Goal: Task Accomplishment & Management: Manage account settings

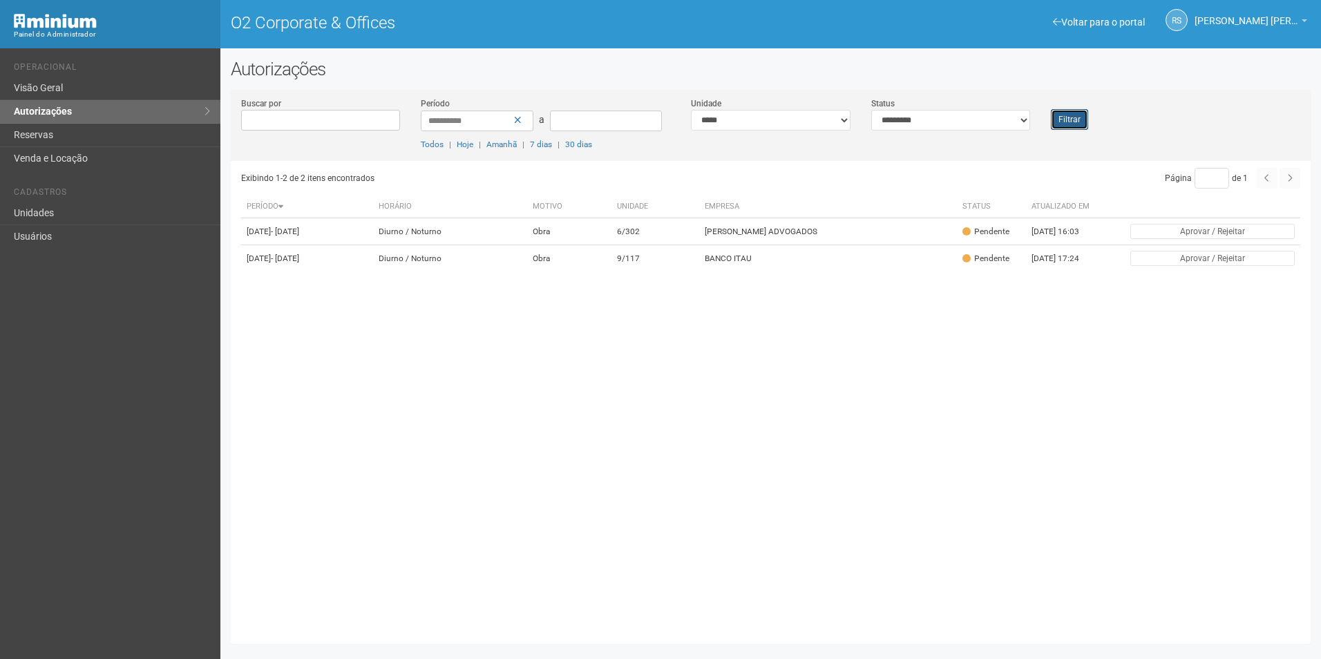
click at [1068, 128] on button "Filtrar" at bounding box center [1069, 119] width 37 height 21
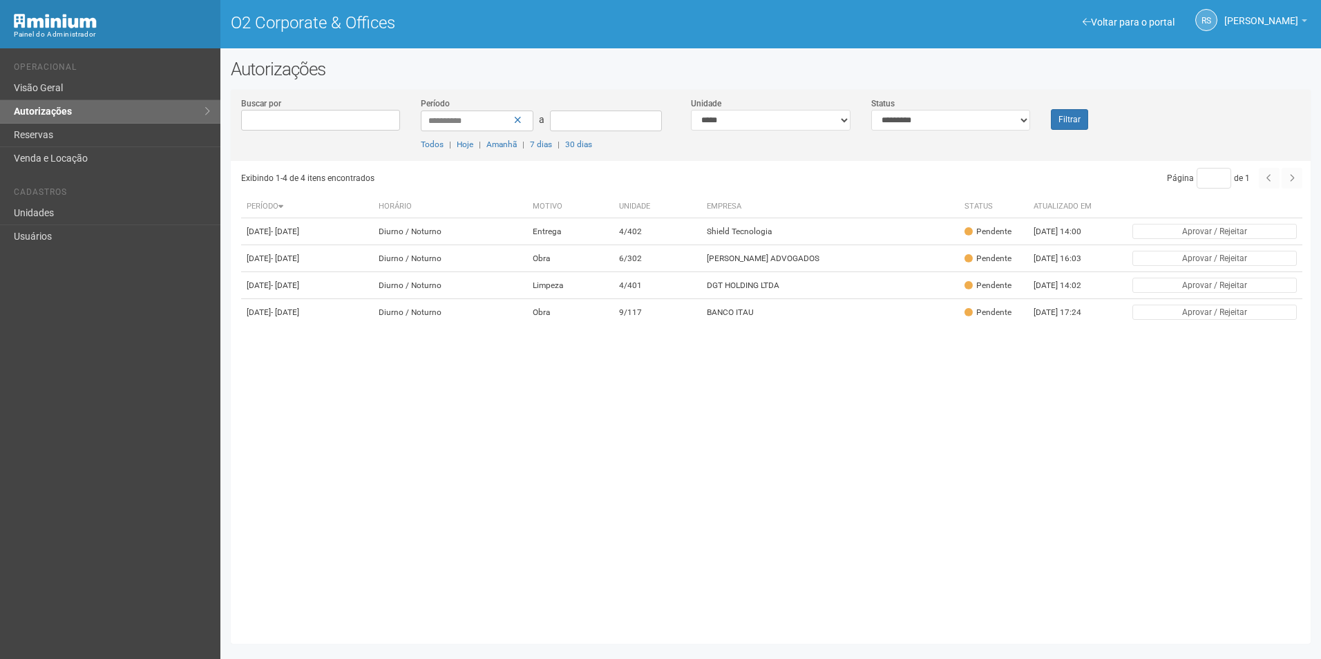
drag, startPoint x: 1252, startPoint y: 493, endPoint x: 864, endPoint y: 557, distance: 393.6
click at [1253, 493] on div "Exibindo 1-4 de 4 itens encontrados Página * de 1 Período Horário Motivo Unidad…" at bounding box center [776, 397] width 1070 height 473
click at [763, 299] on td "DGT HOLDING LTDA" at bounding box center [830, 285] width 258 height 27
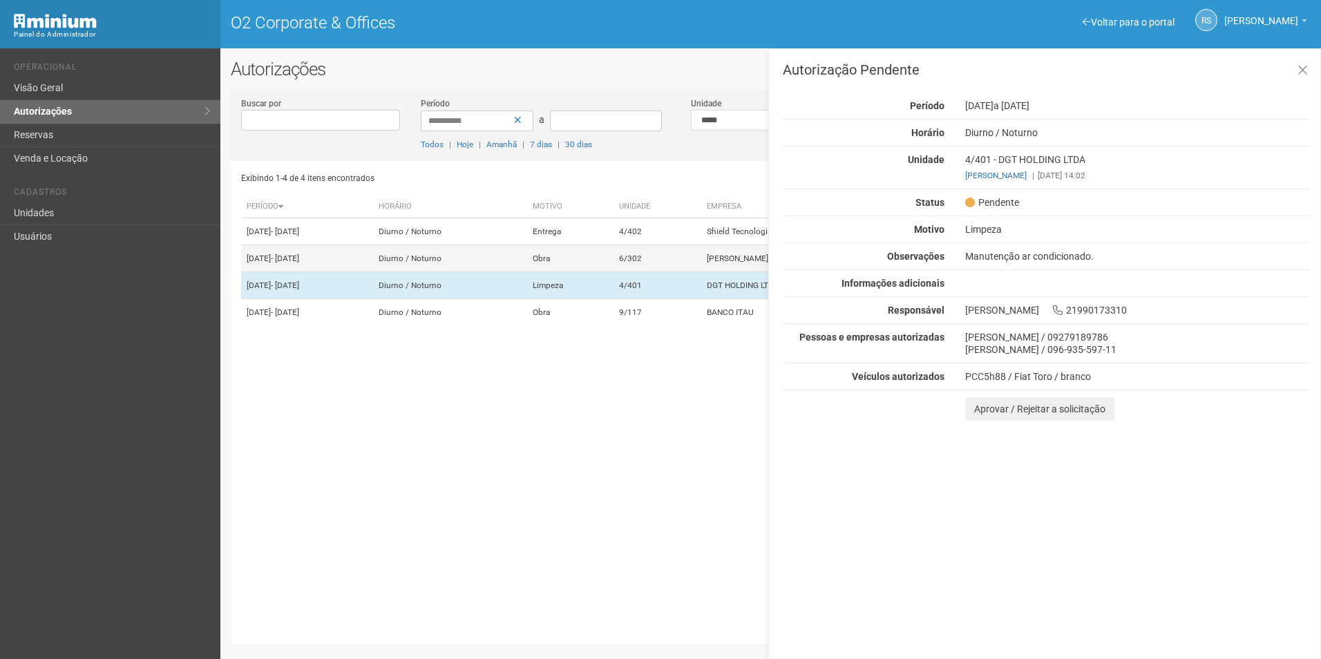
click at [677, 272] on td "6/302" at bounding box center [658, 258] width 88 height 27
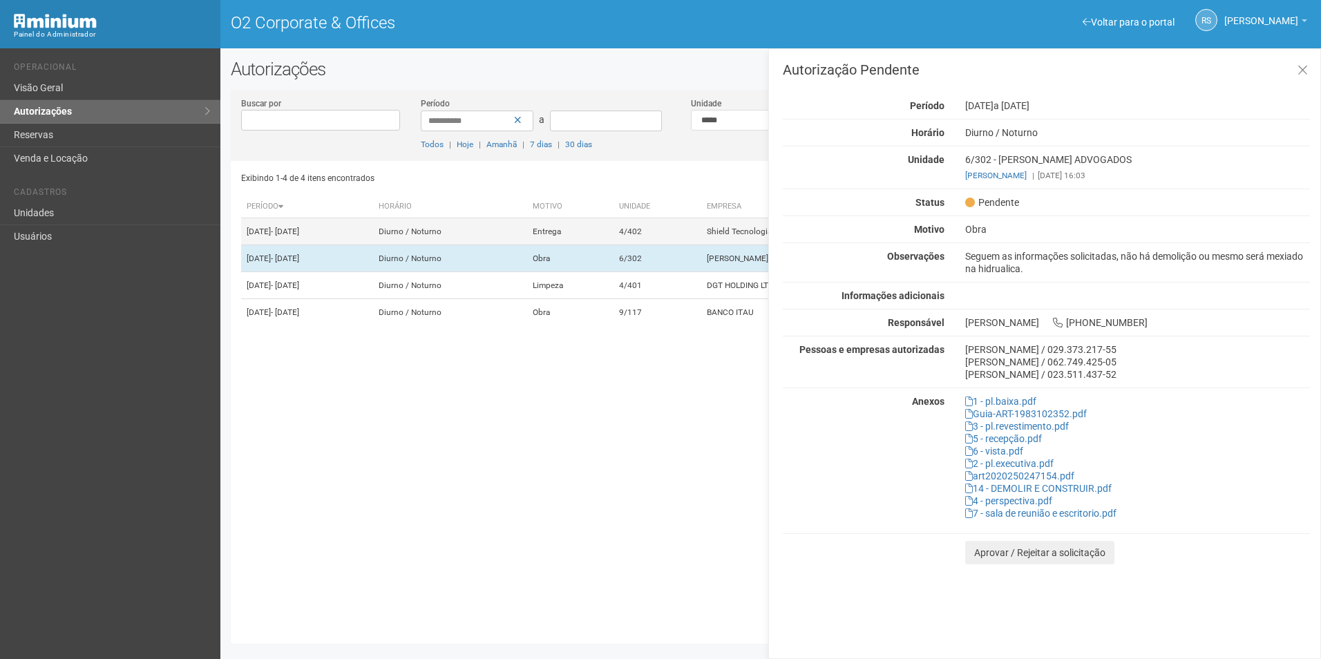
click at [656, 243] on td "4/402" at bounding box center [658, 231] width 88 height 27
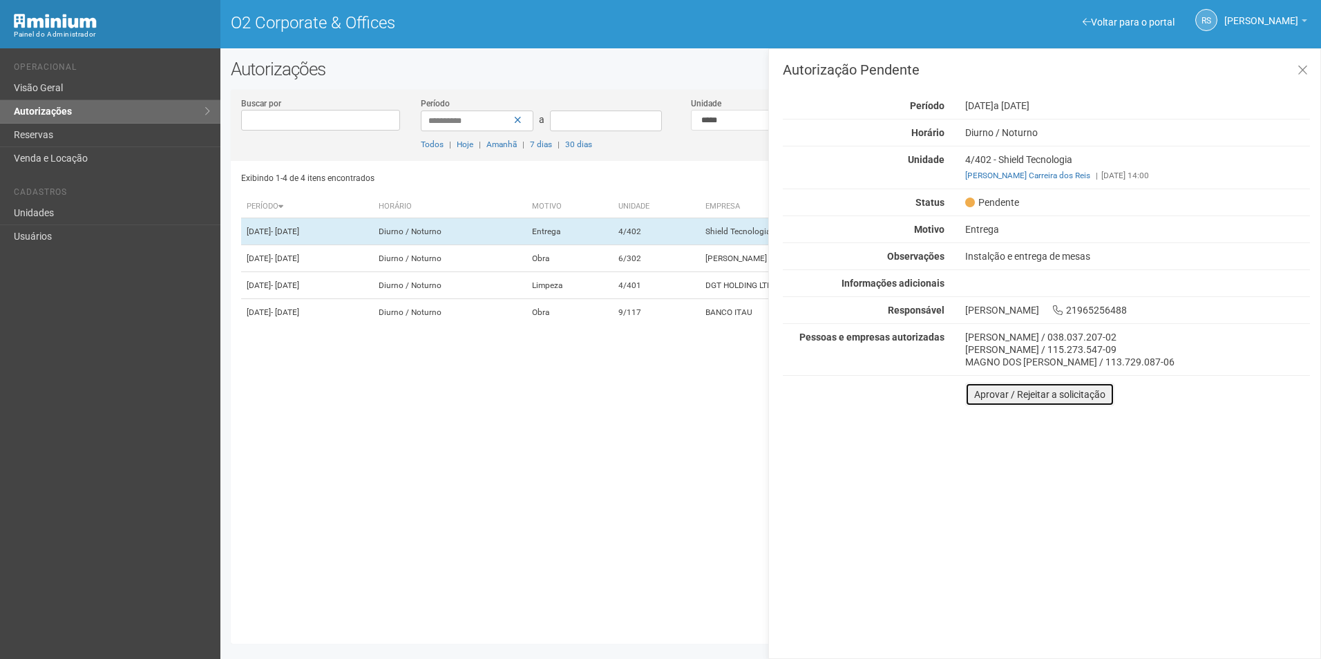
click at [985, 396] on button "Aprovar / Rejeitar a solicitação" at bounding box center [1039, 394] width 149 height 23
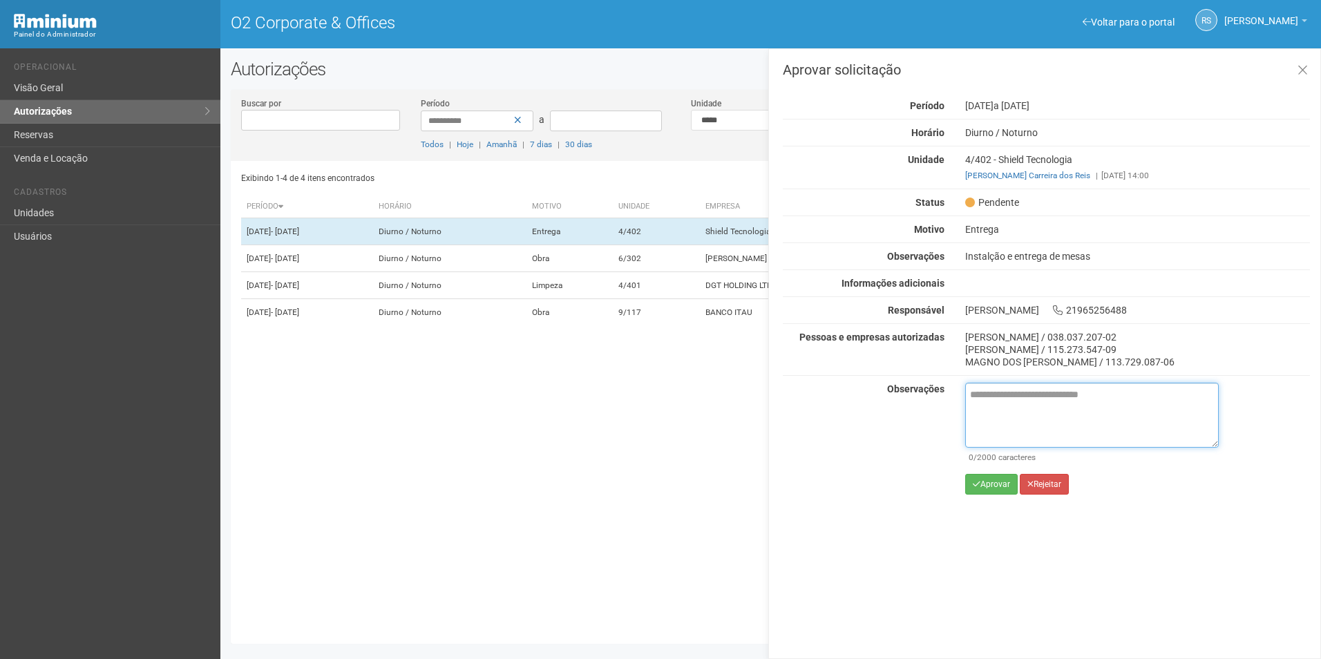
click at [1017, 409] on textarea at bounding box center [1092, 415] width 254 height 65
paste textarea "**********"
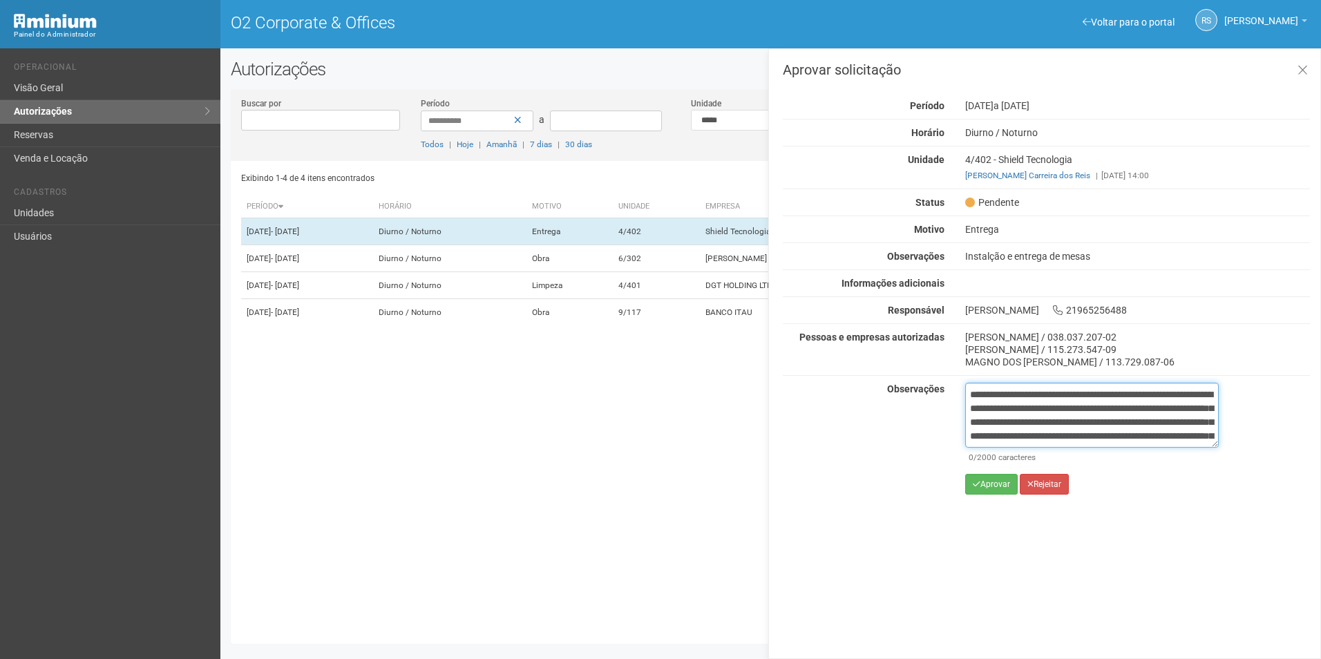
scroll to position [91, 0]
type textarea "**********"
click at [1001, 484] on button "Aprovar" at bounding box center [991, 484] width 53 height 21
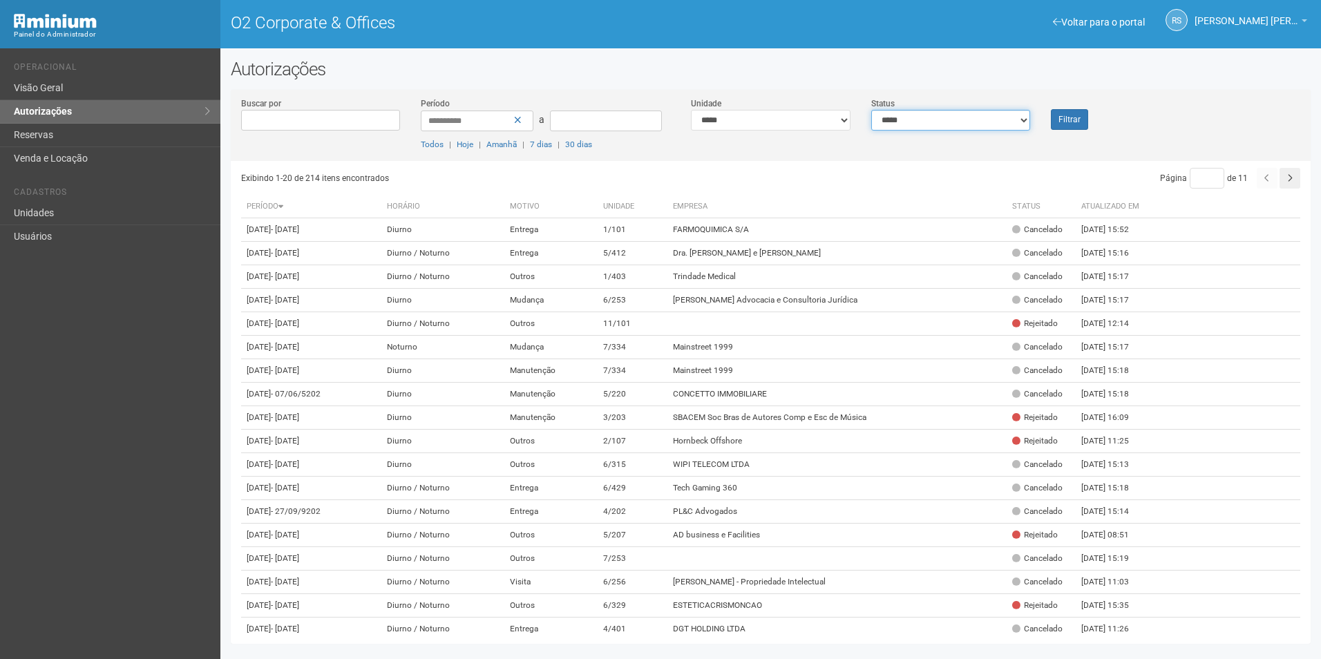
click at [914, 113] on select "**********" at bounding box center [951, 120] width 160 height 21
select select "*"
click at [871, 110] on select "**********" at bounding box center [951, 120] width 160 height 21
click at [1061, 118] on button "Filtrar" at bounding box center [1069, 119] width 37 height 21
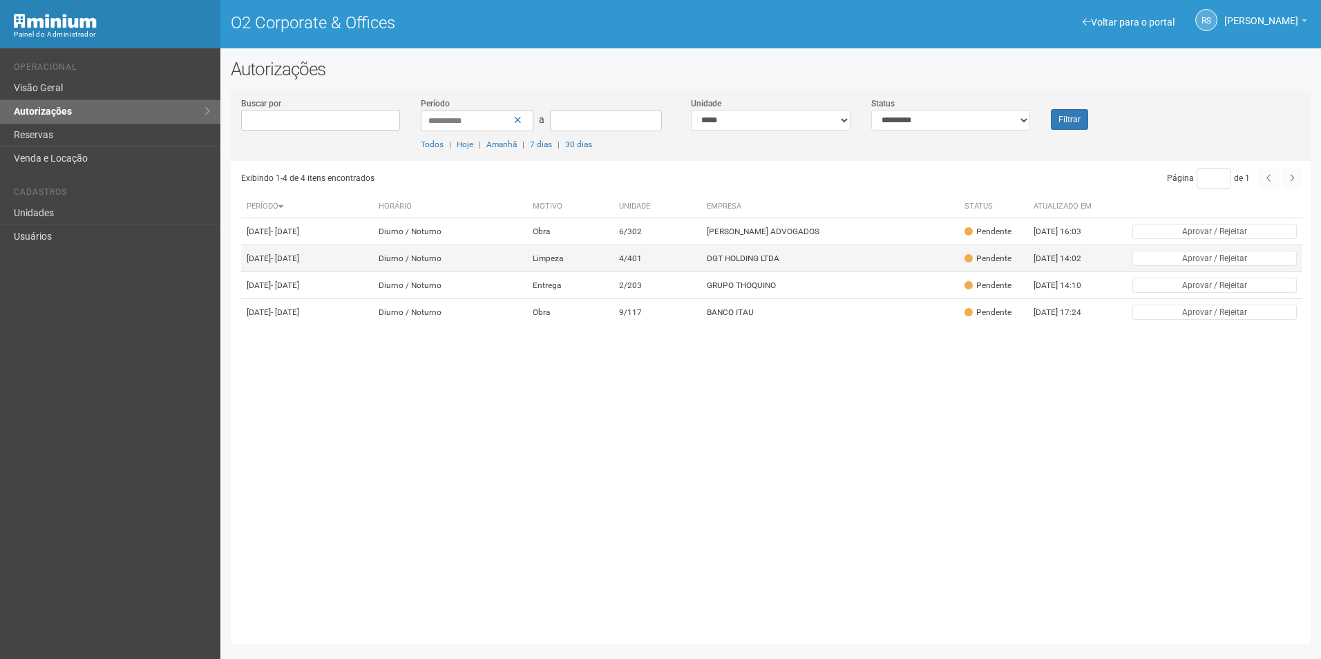
click at [727, 270] on td "DGT HOLDING LTDA" at bounding box center [830, 258] width 258 height 27
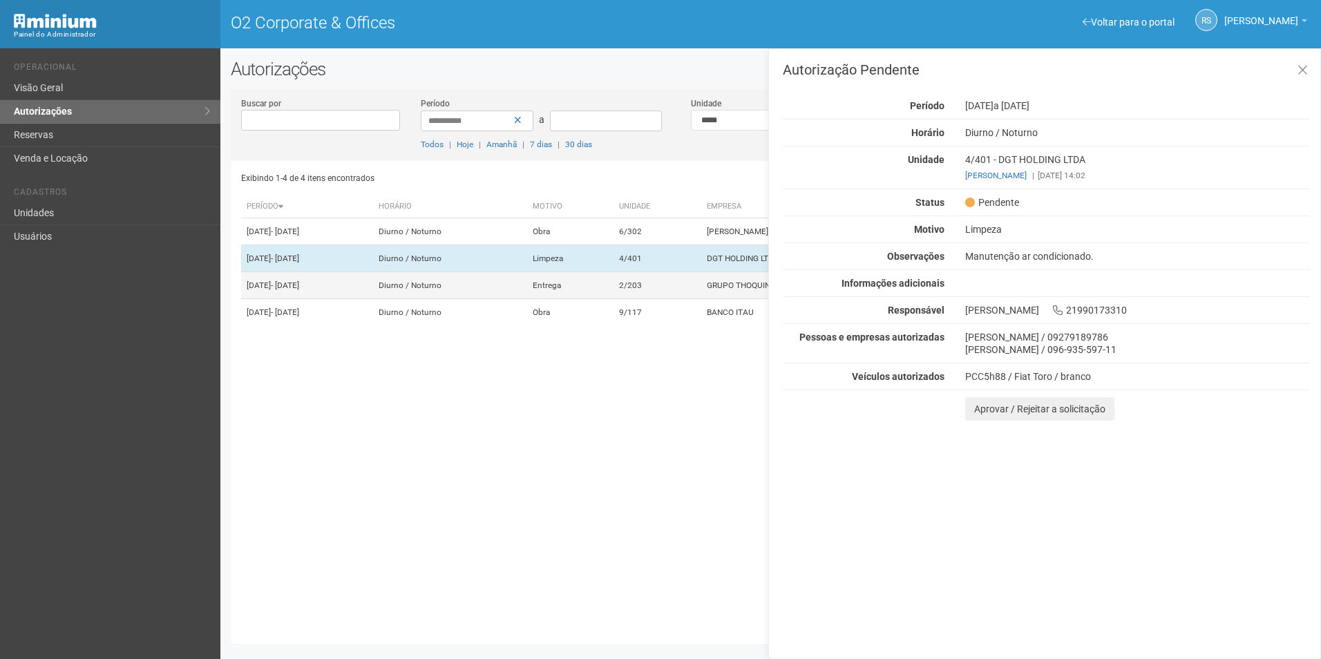
click at [733, 299] on td "GRUPO THOQUINO" at bounding box center [830, 285] width 258 height 27
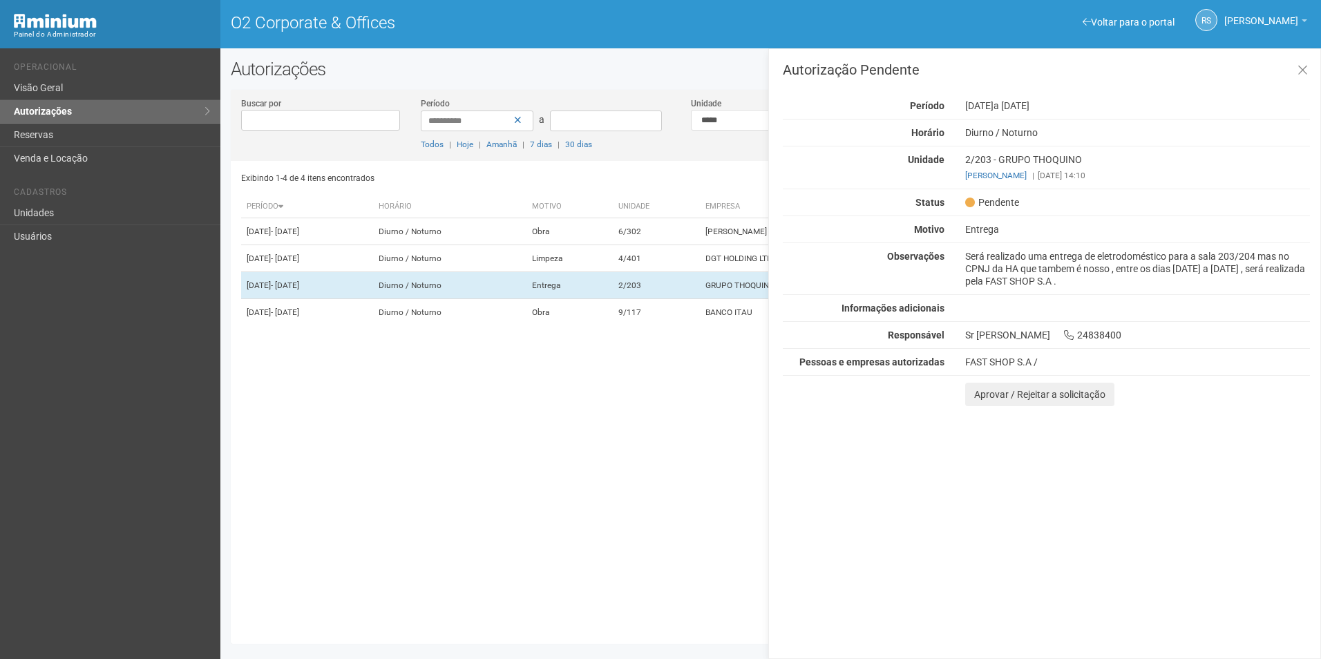
click at [1182, 425] on div "Autorização Pendente Período 19/08/2025 a 21/08/2025 Horário Diurno / Noturno U…" at bounding box center [1044, 353] width 553 height 611
click at [985, 388] on button "Aprovar / Rejeitar a solicitação" at bounding box center [1039, 394] width 149 height 23
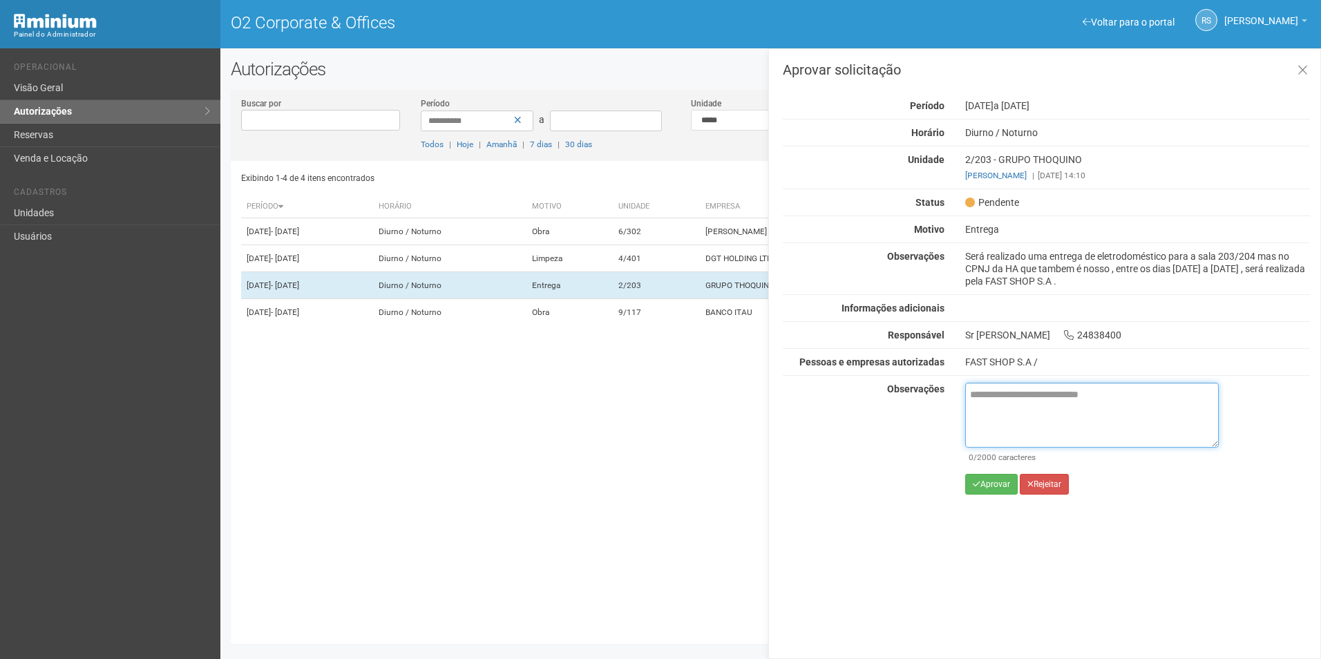
click at [1021, 401] on textarea at bounding box center [1092, 415] width 254 height 65
paste textarea "**********"
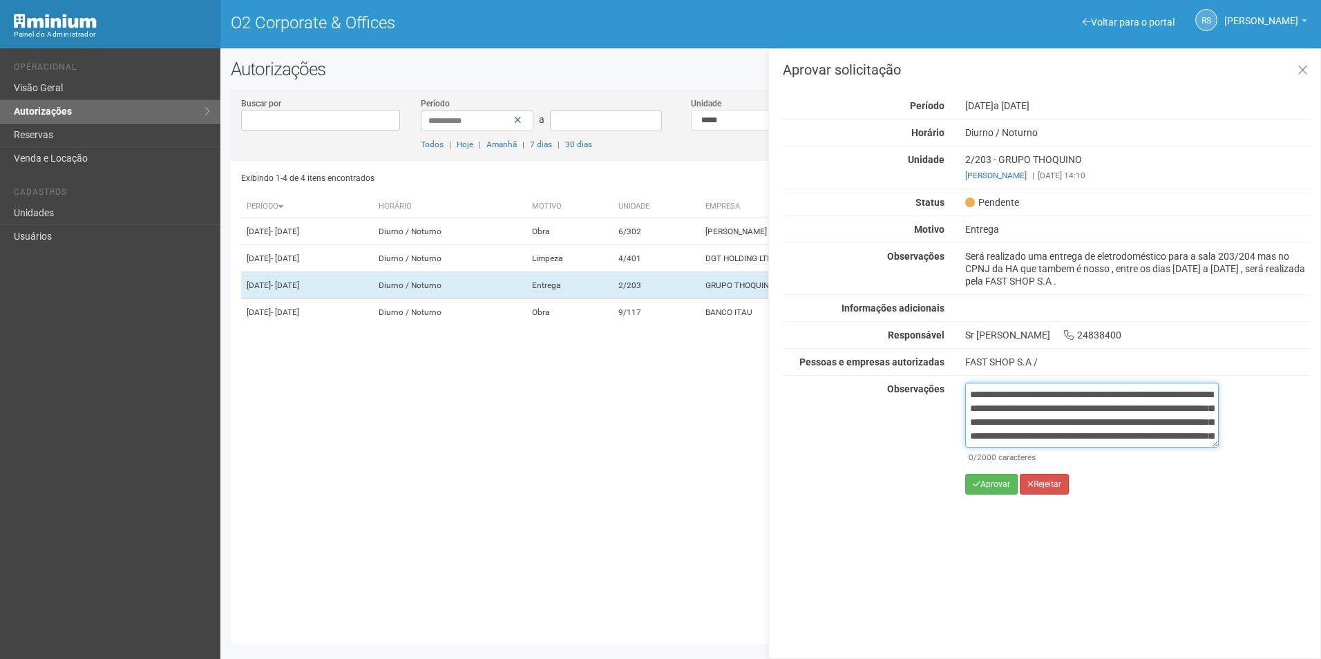
scroll to position [91, 0]
type textarea "**********"
click at [1000, 485] on button "Aprovar" at bounding box center [991, 484] width 53 height 21
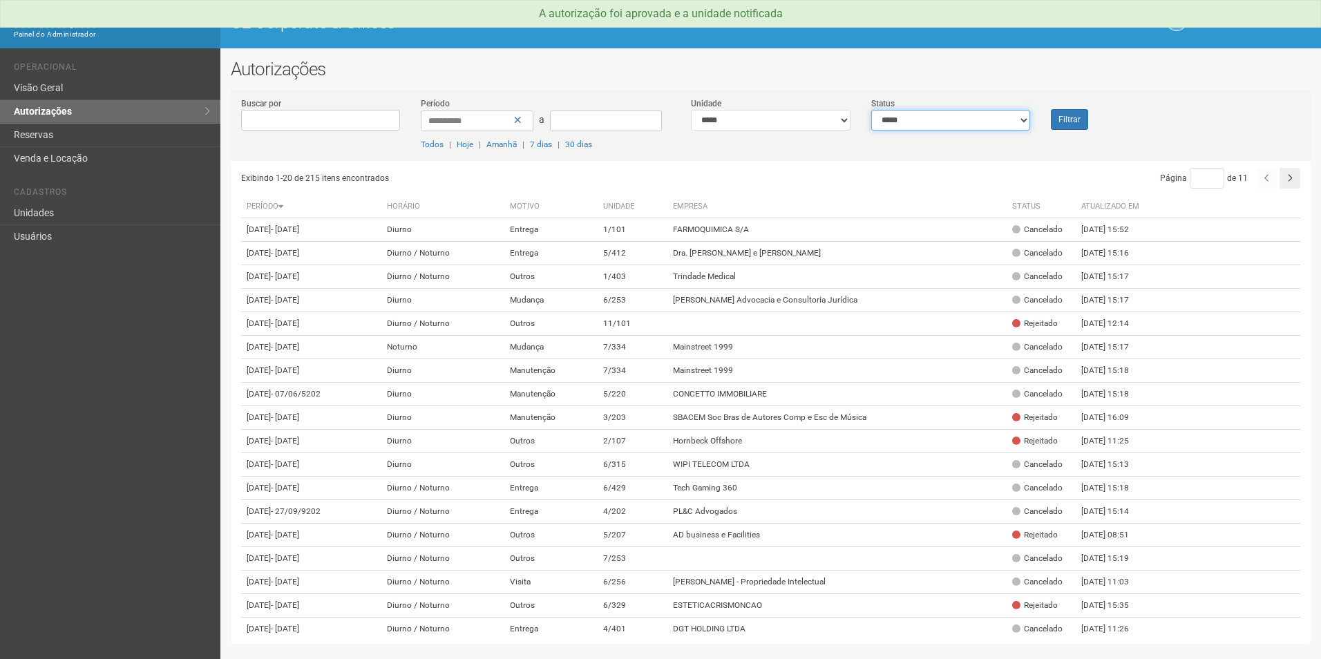
click at [1005, 122] on select "**********" at bounding box center [951, 120] width 160 height 21
select select "*"
click at [871, 110] on select "**********" at bounding box center [951, 120] width 160 height 21
click at [1084, 125] on button "Filtrar" at bounding box center [1069, 119] width 37 height 21
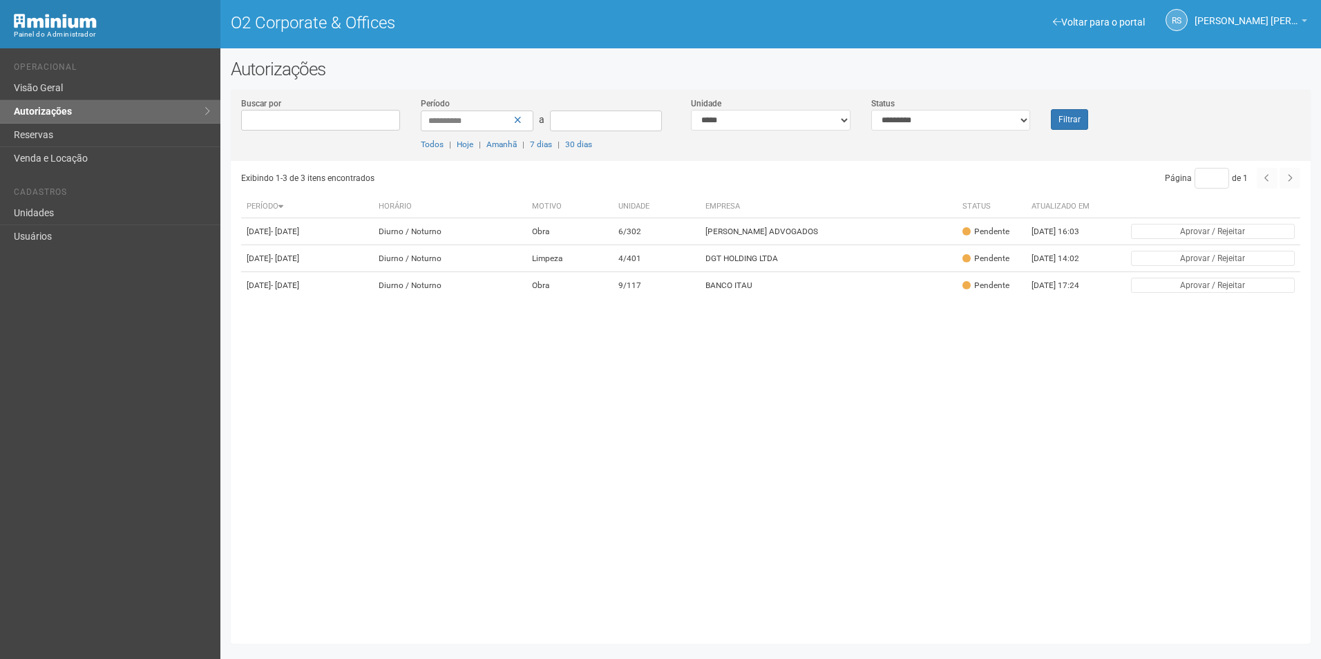
click at [1088, 115] on div "Filtrar" at bounding box center [1086, 113] width 90 height 33
click at [1084, 122] on button "Filtrar" at bounding box center [1069, 119] width 37 height 21
click at [850, 263] on td "DGT HOLDING LTDA" at bounding box center [830, 258] width 258 height 27
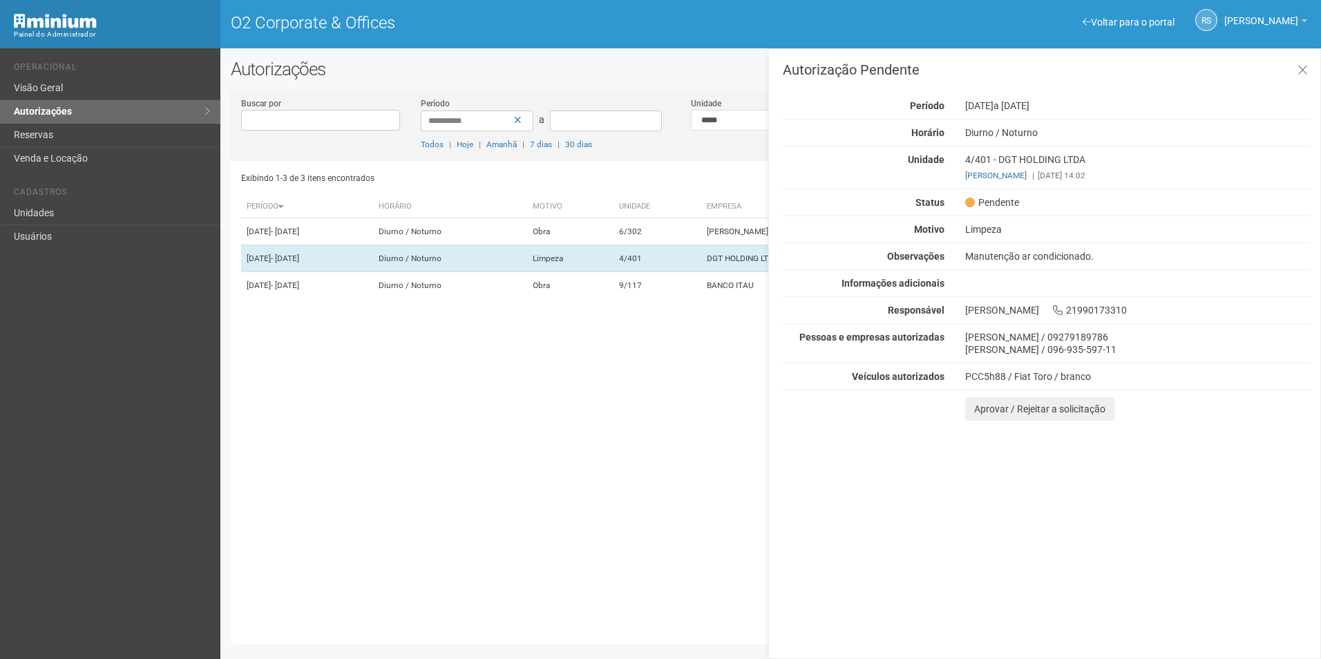
click at [396, 419] on div "Exibindo 1-3 de 3 itens encontrados Página * de 1 Período [GEOGRAPHIC_DATA] Mot…" at bounding box center [776, 397] width 1070 height 473
click at [655, 538] on div "Exibindo 1-3 de 3 itens encontrados Página * de 1 Período [GEOGRAPHIC_DATA] Mot…" at bounding box center [776, 397] width 1070 height 473
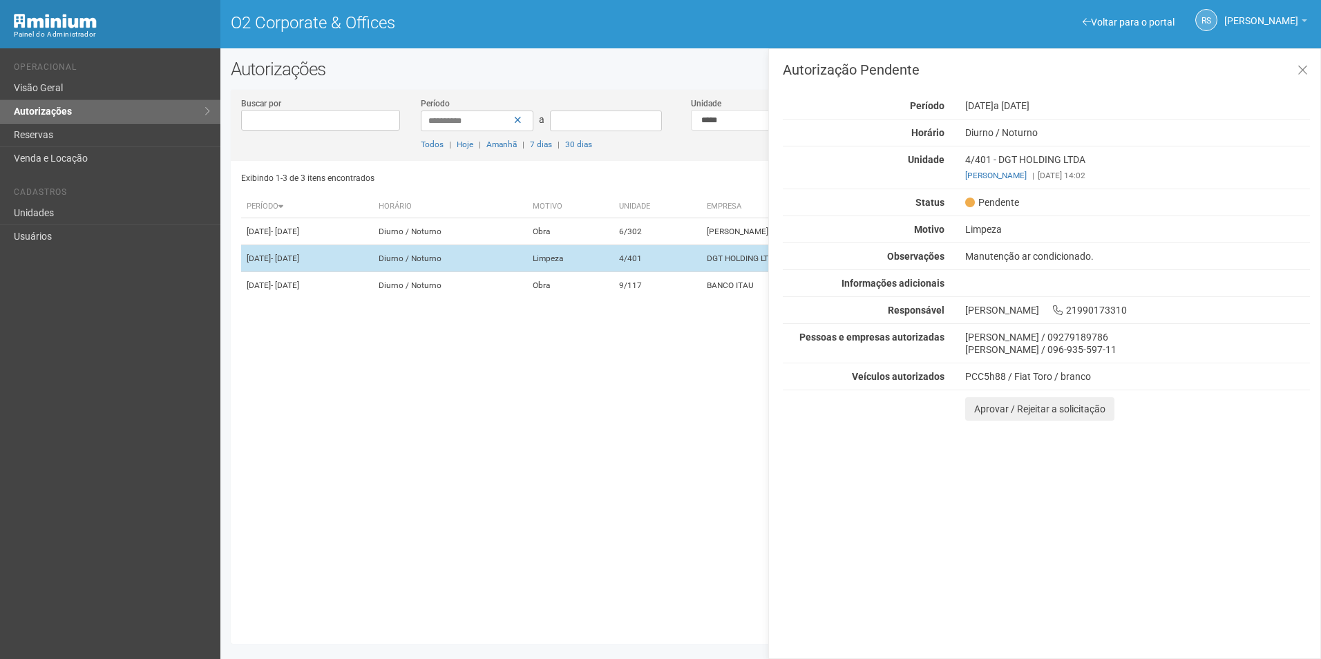
click at [701, 272] on td "4/401" at bounding box center [658, 258] width 88 height 27
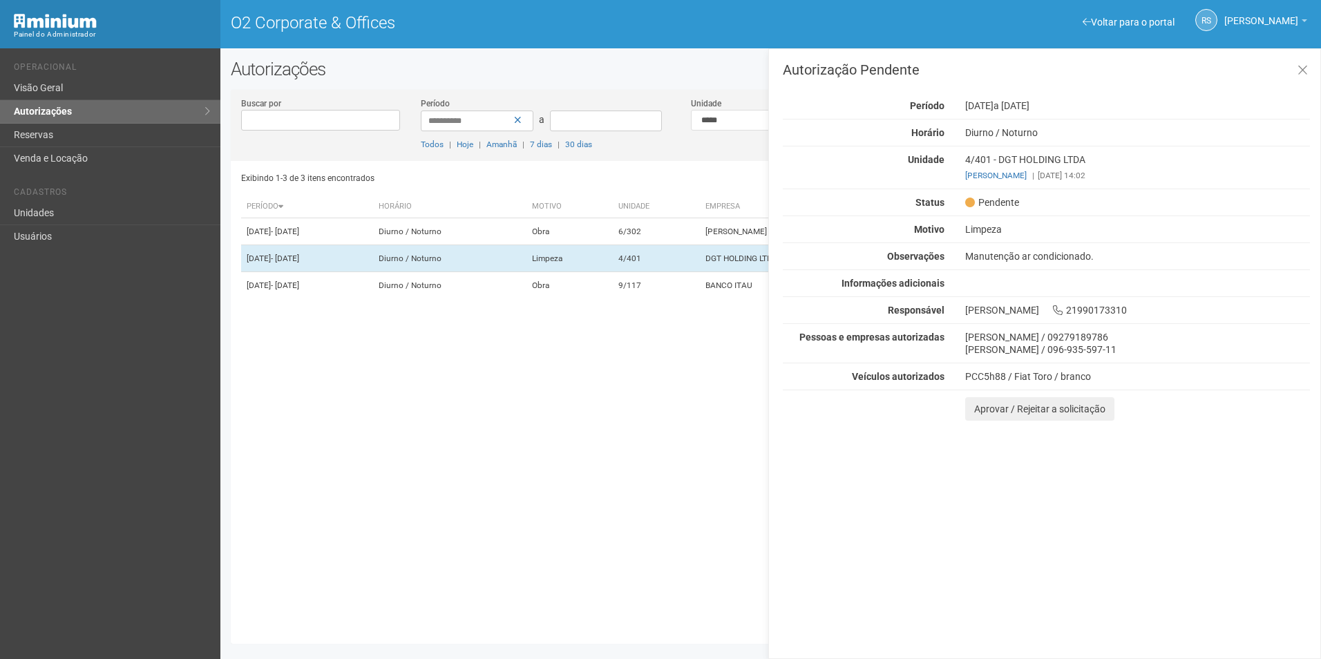
drag, startPoint x: 1090, startPoint y: 257, endPoint x: 965, endPoint y: 257, distance: 125.1
click at [965, 257] on div "Manutenção ar condicionado." at bounding box center [1138, 256] width 366 height 12
click at [735, 190] on div "Exibindo 1-3 de 3 itens encontrados Página * de 1 Período Horário Motivo Unidad…" at bounding box center [776, 397] width 1070 height 473
click at [739, 129] on select "**********" at bounding box center [771, 120] width 160 height 21
select select "**********"
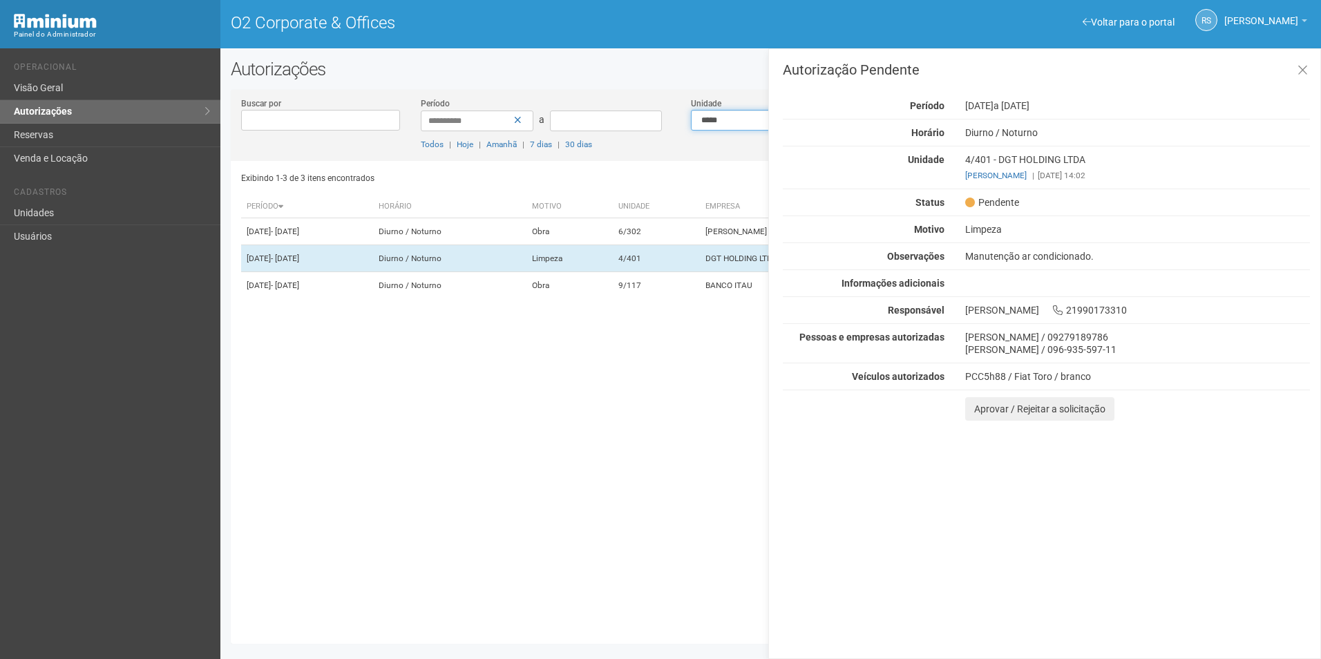
click at [691, 110] on select "**********" at bounding box center [771, 120] width 160 height 21
click at [1304, 64] on icon at bounding box center [1303, 71] width 10 height 14
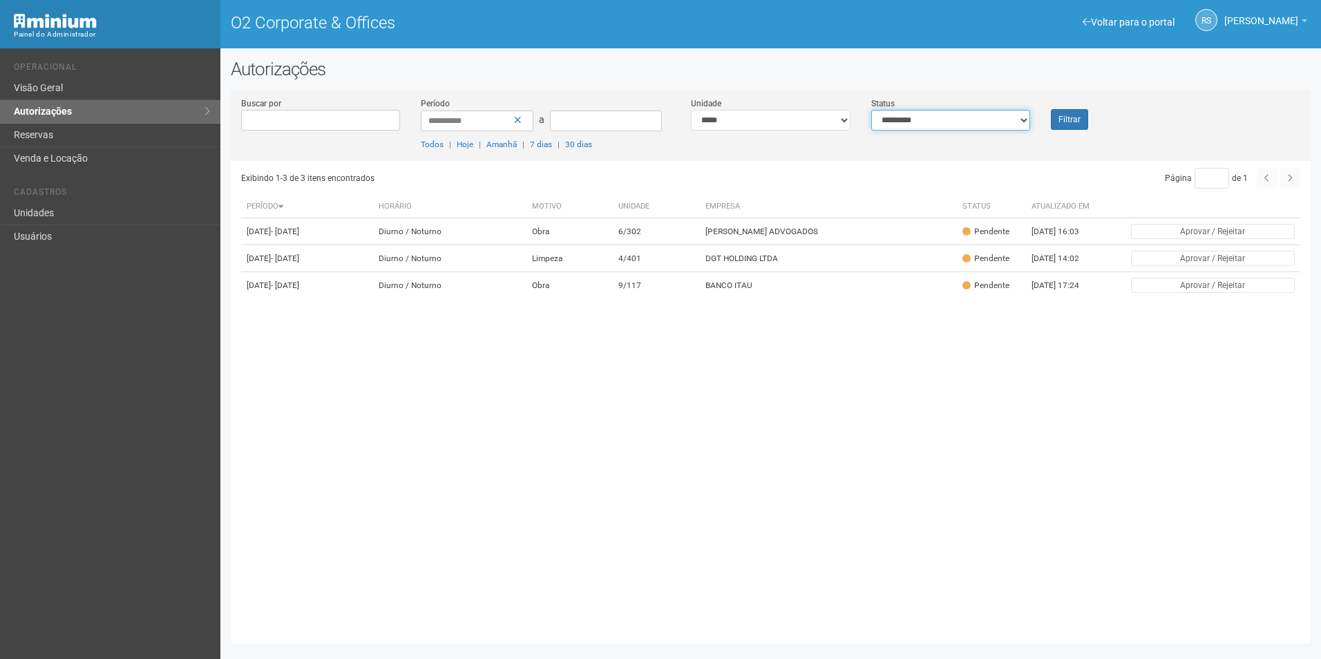
drag, startPoint x: 932, startPoint y: 124, endPoint x: 925, endPoint y: 131, distance: 9.3
click at [932, 124] on select "**********" at bounding box center [951, 120] width 160 height 21
select select "***"
click at [871, 110] on select "**********" at bounding box center [951, 120] width 160 height 21
click at [1068, 120] on button "Filtrar" at bounding box center [1069, 119] width 37 height 21
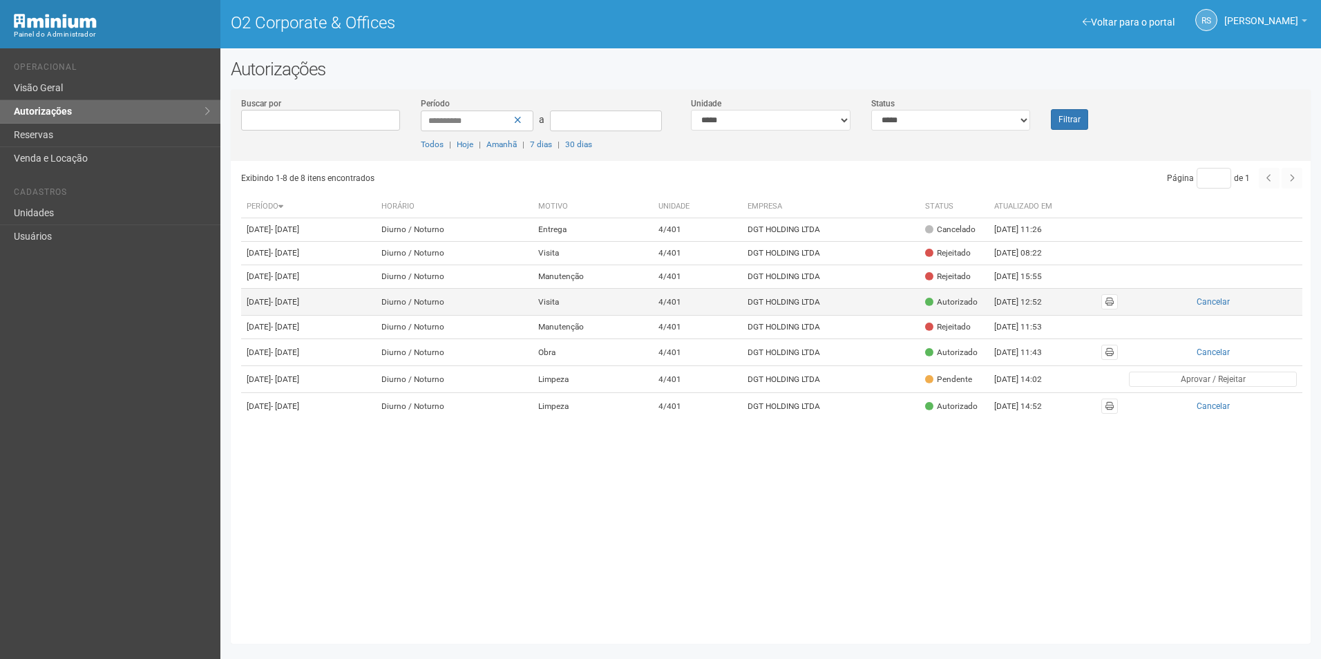
click at [858, 316] on td "DGT HOLDING LTDA" at bounding box center [831, 302] width 178 height 27
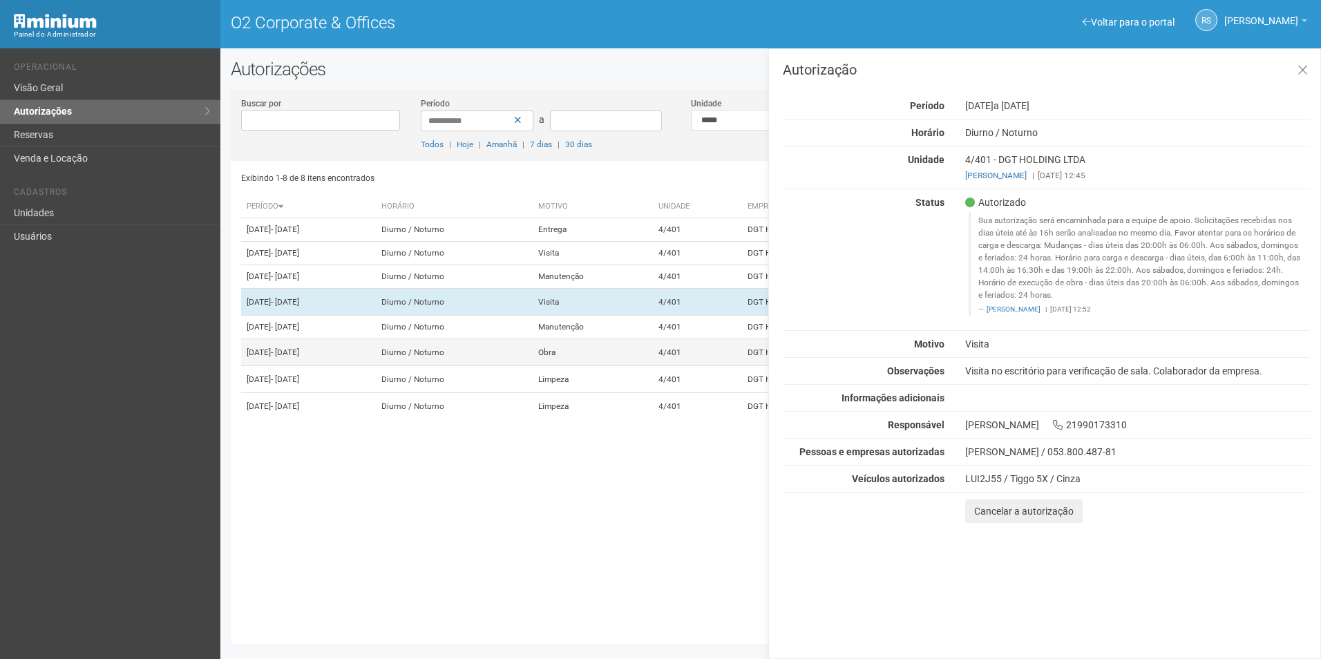
click at [653, 366] on td "Obra" at bounding box center [593, 352] width 120 height 27
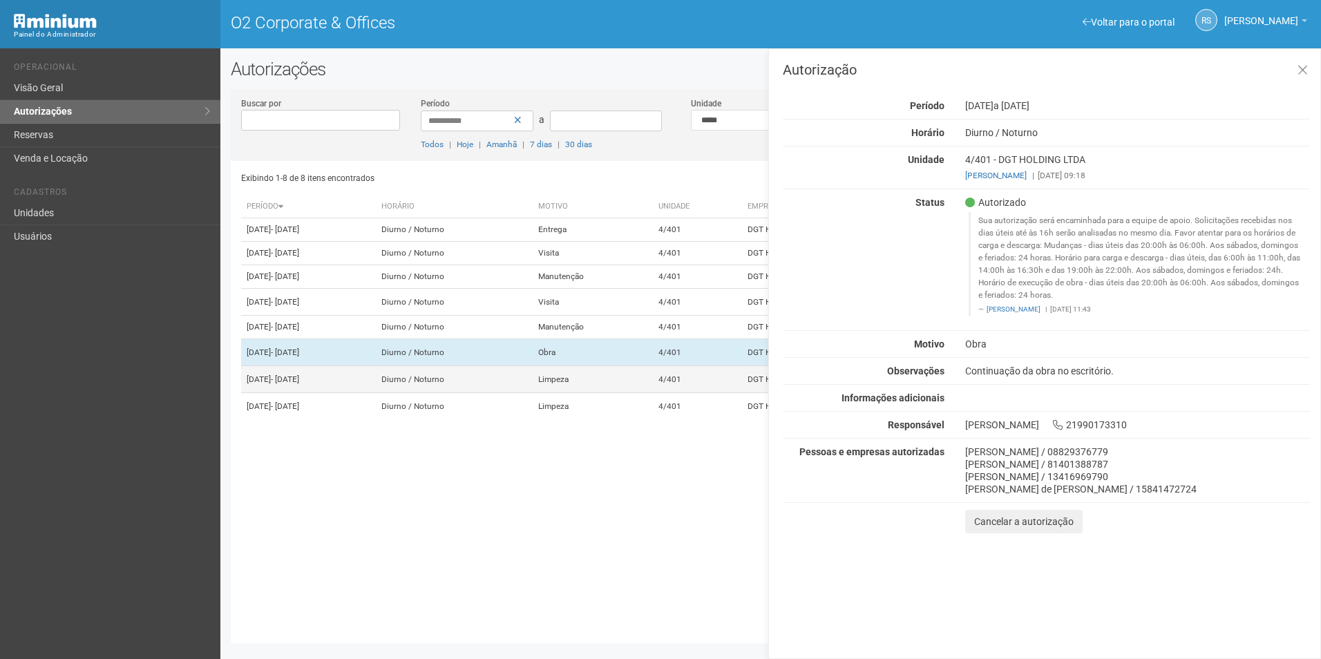
click at [653, 393] on td "Limpeza" at bounding box center [593, 379] width 120 height 27
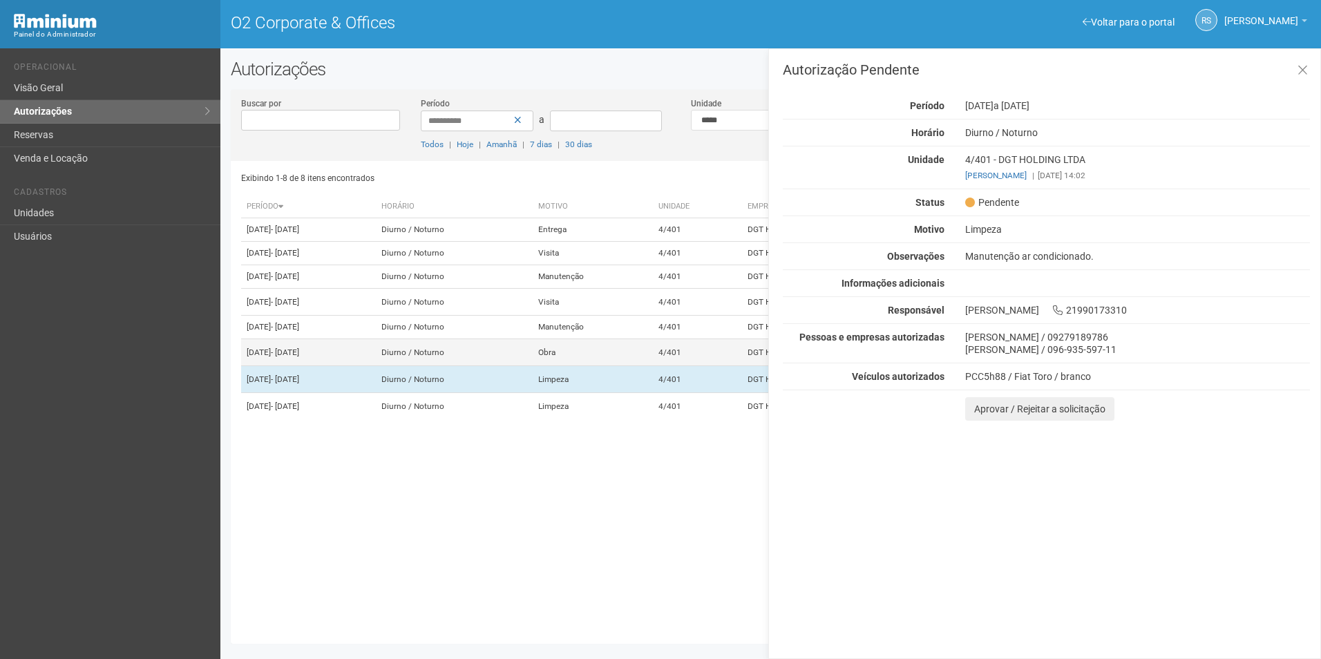
click at [708, 366] on td "4/401" at bounding box center [697, 352] width 89 height 27
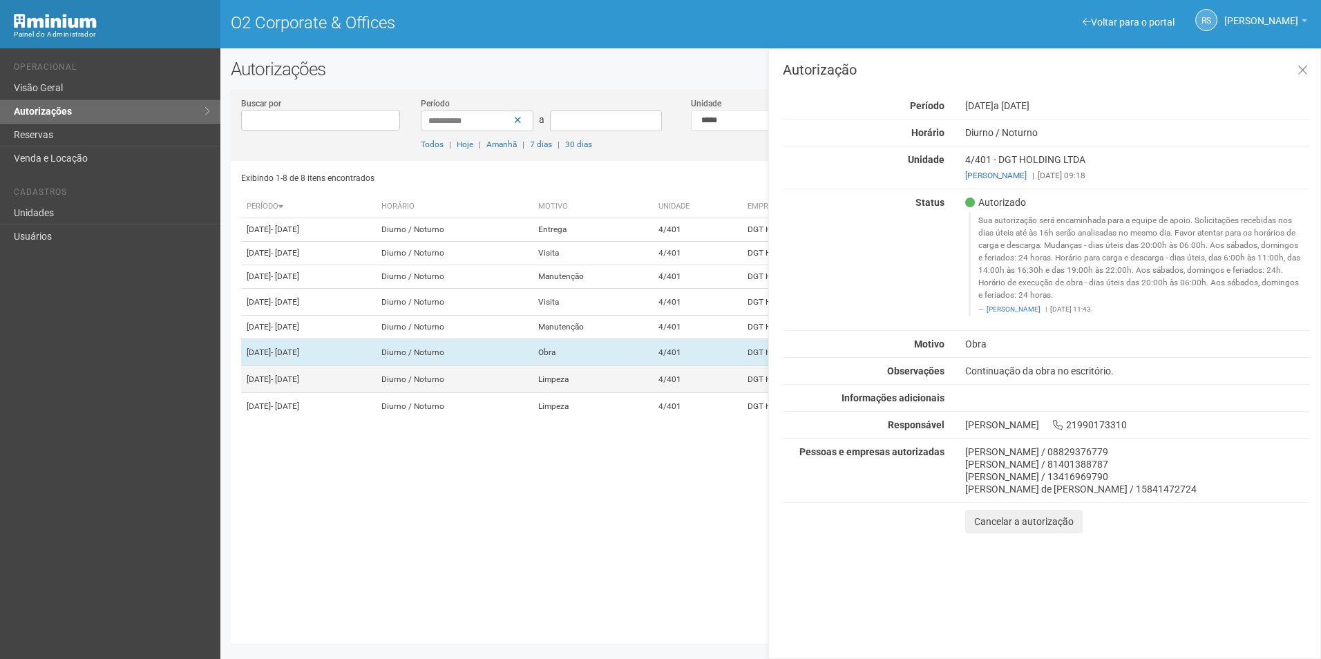
click at [695, 393] on td "4/401" at bounding box center [697, 379] width 89 height 27
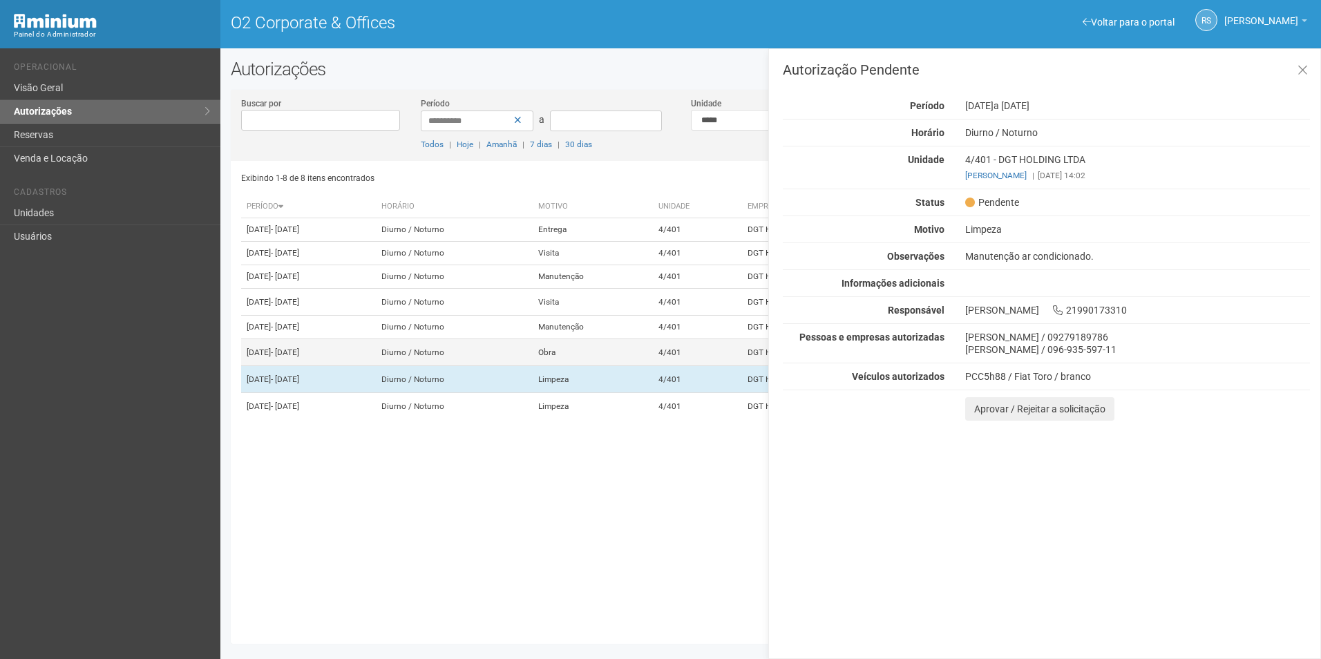
click at [705, 366] on td "4/401" at bounding box center [697, 352] width 89 height 27
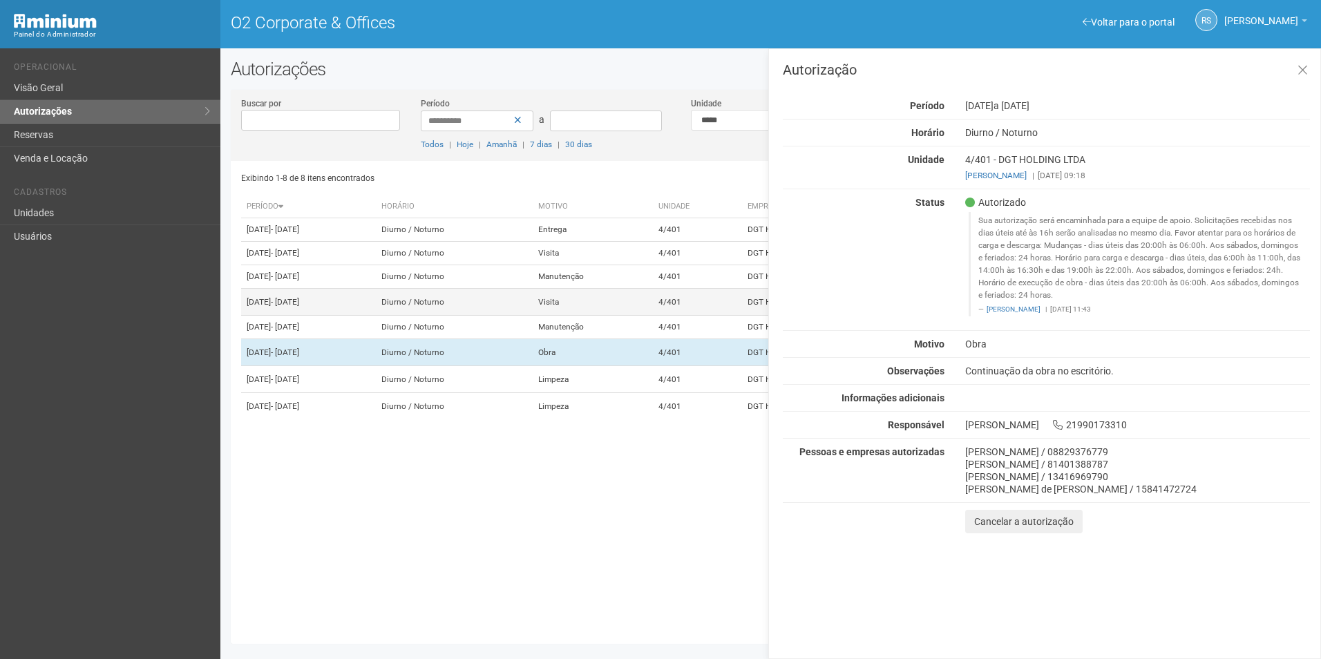
click at [709, 316] on td "4/401" at bounding box center [697, 302] width 89 height 27
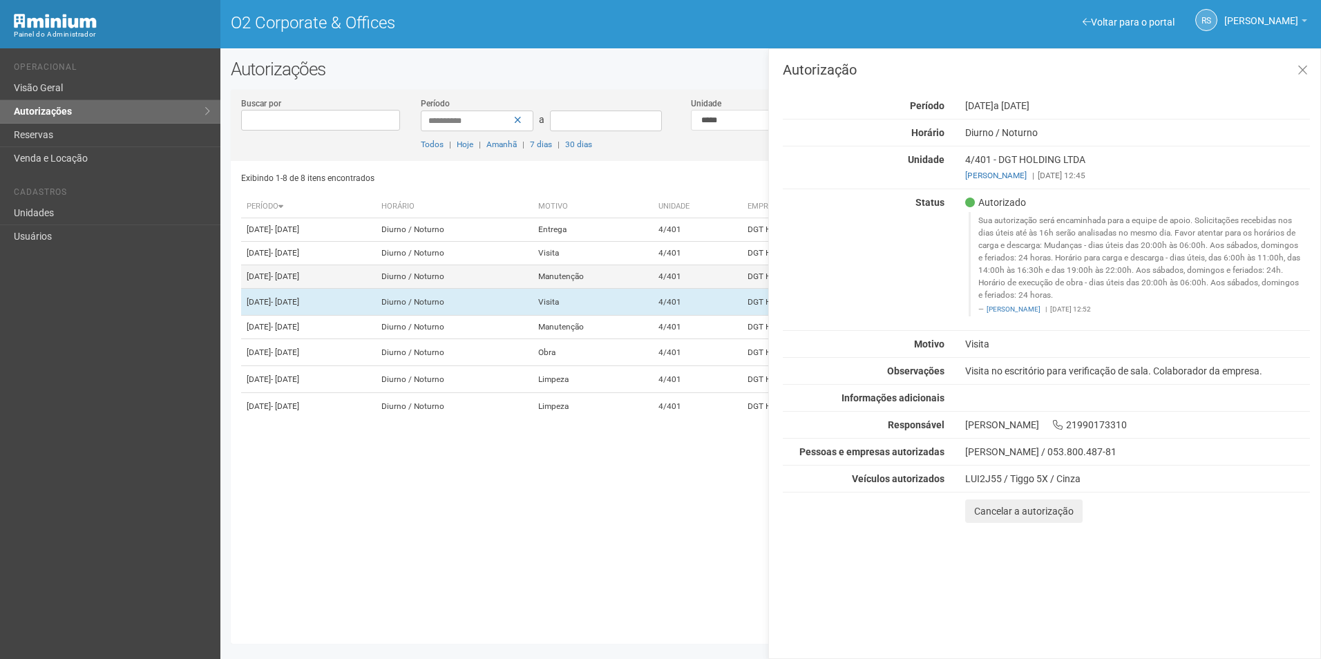
click at [713, 289] on td "4/401" at bounding box center [697, 276] width 89 height 23
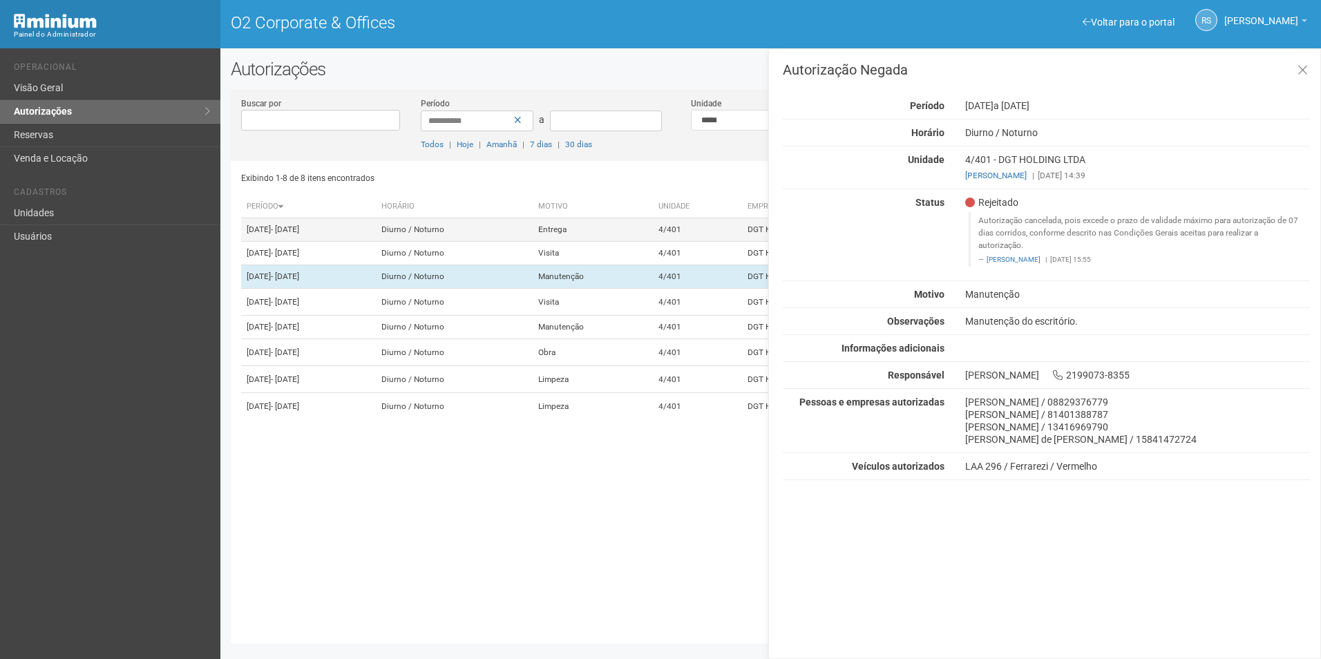
click at [725, 235] on td "4/401" at bounding box center [697, 229] width 89 height 23
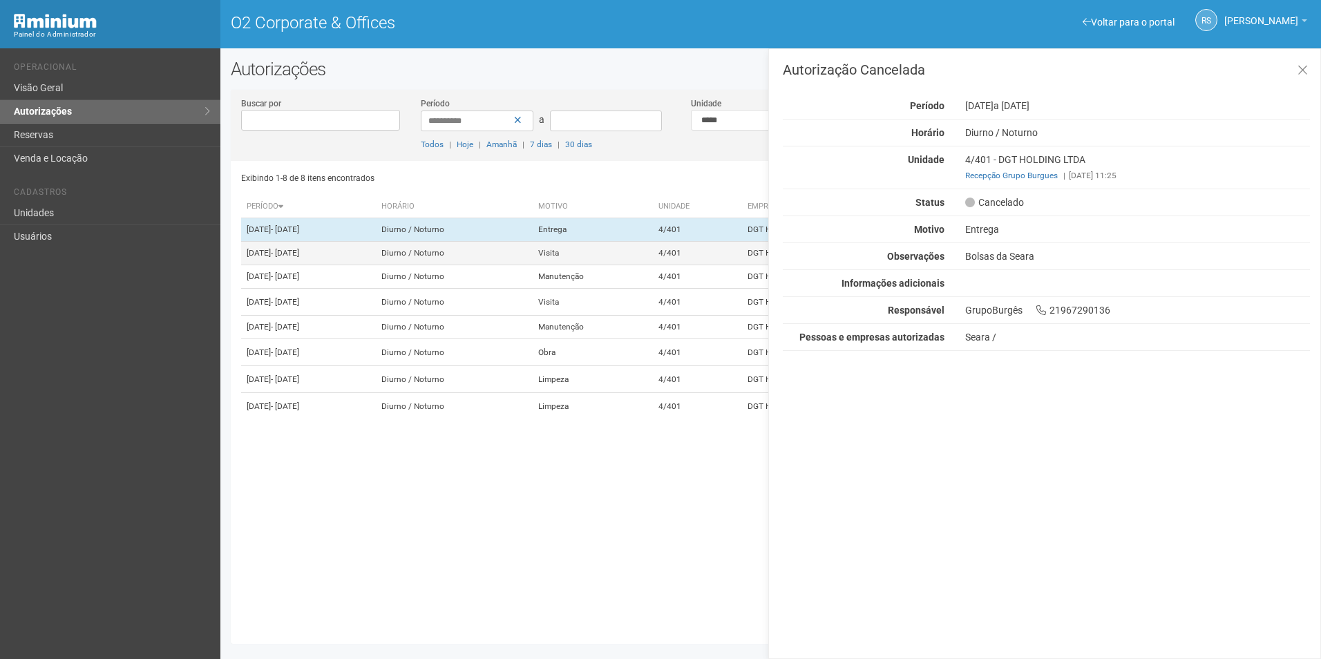
click at [715, 264] on td "4/401" at bounding box center [697, 253] width 89 height 23
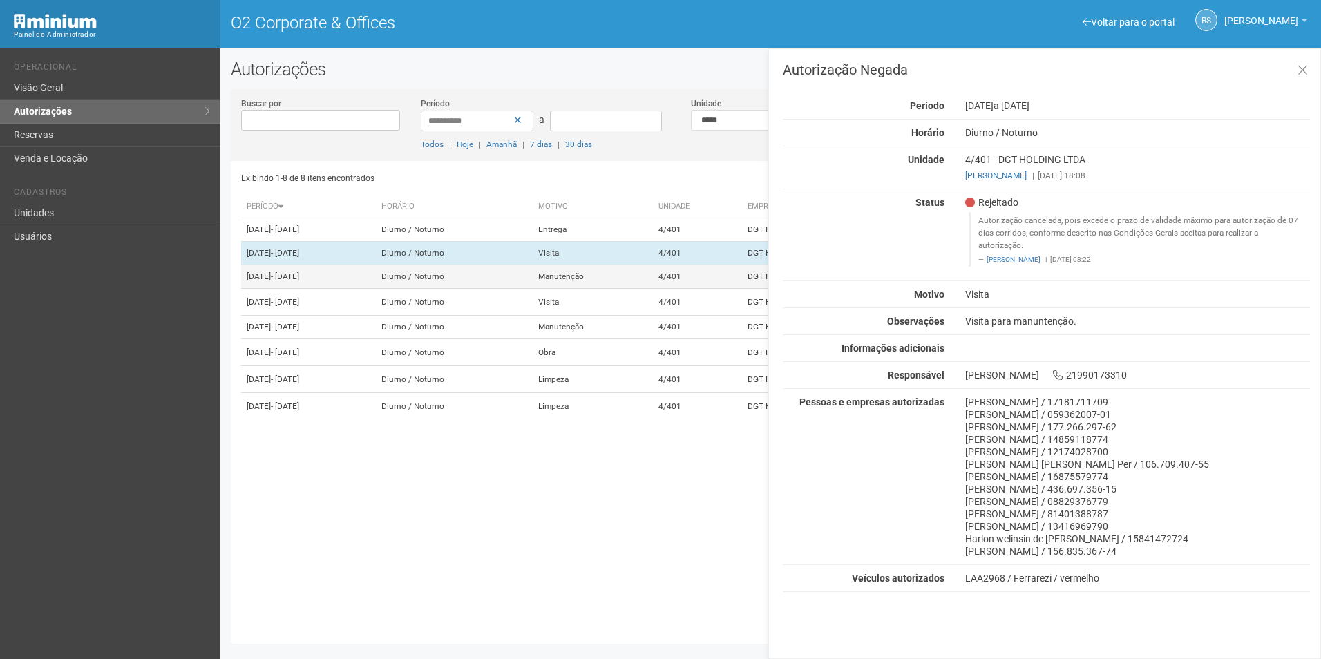
click at [706, 289] on td "4/401" at bounding box center [697, 276] width 89 height 23
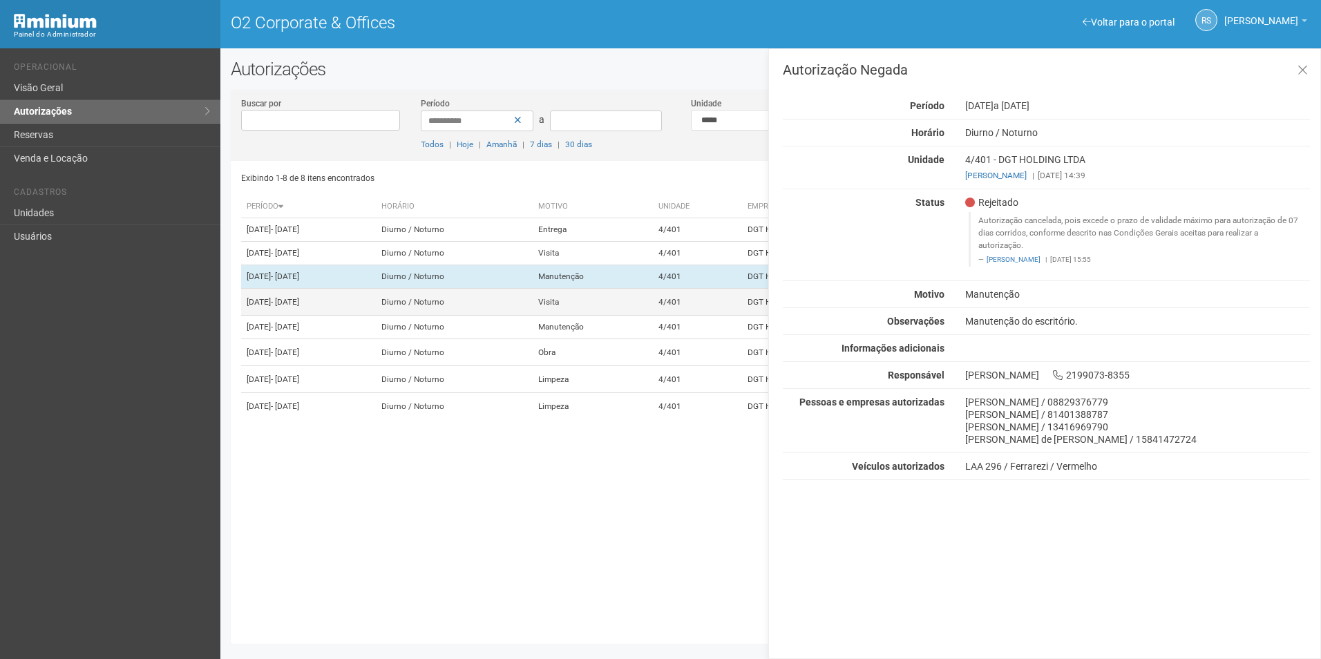
click at [703, 316] on td "4/401" at bounding box center [697, 302] width 89 height 27
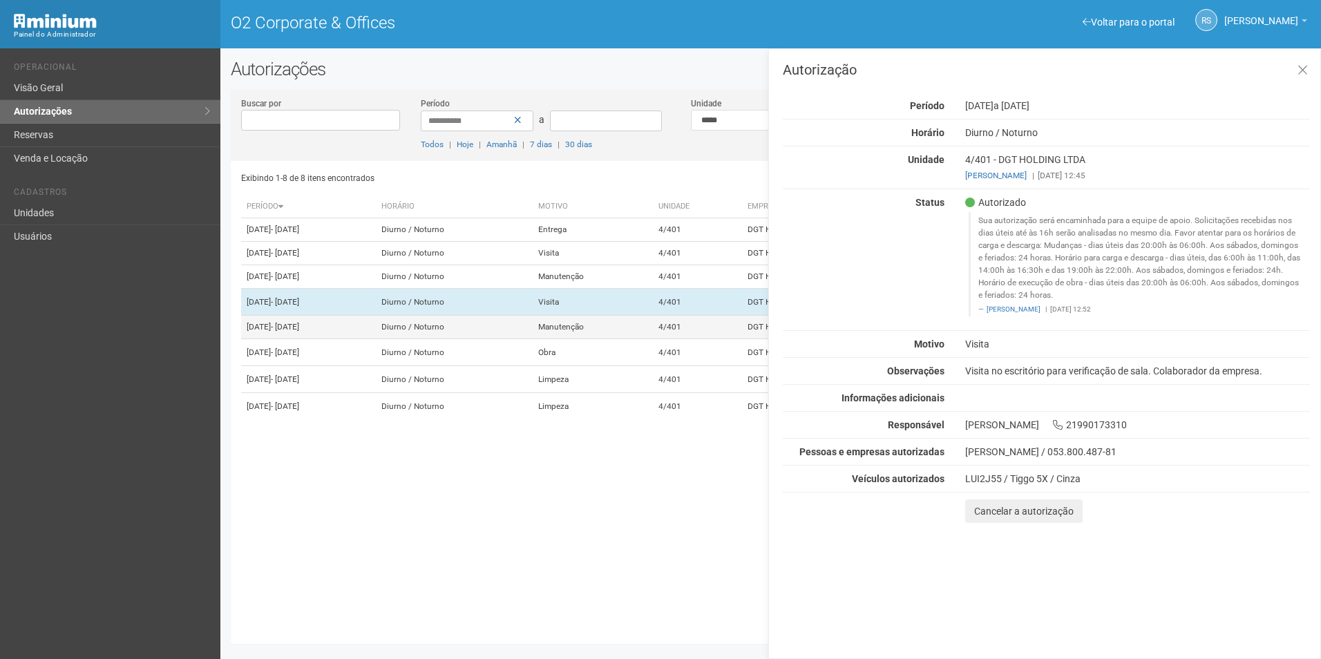
click at [702, 339] on td "4/401" at bounding box center [697, 327] width 89 height 23
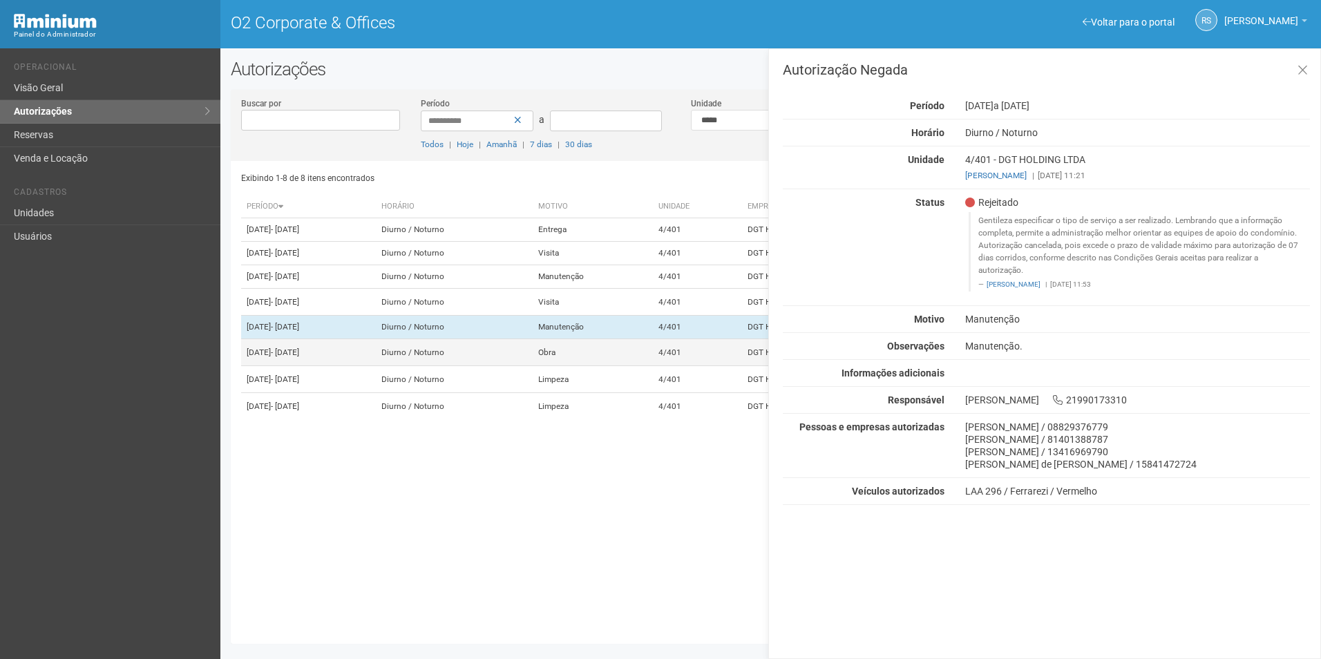
click at [700, 366] on td "4/401" at bounding box center [697, 352] width 89 height 27
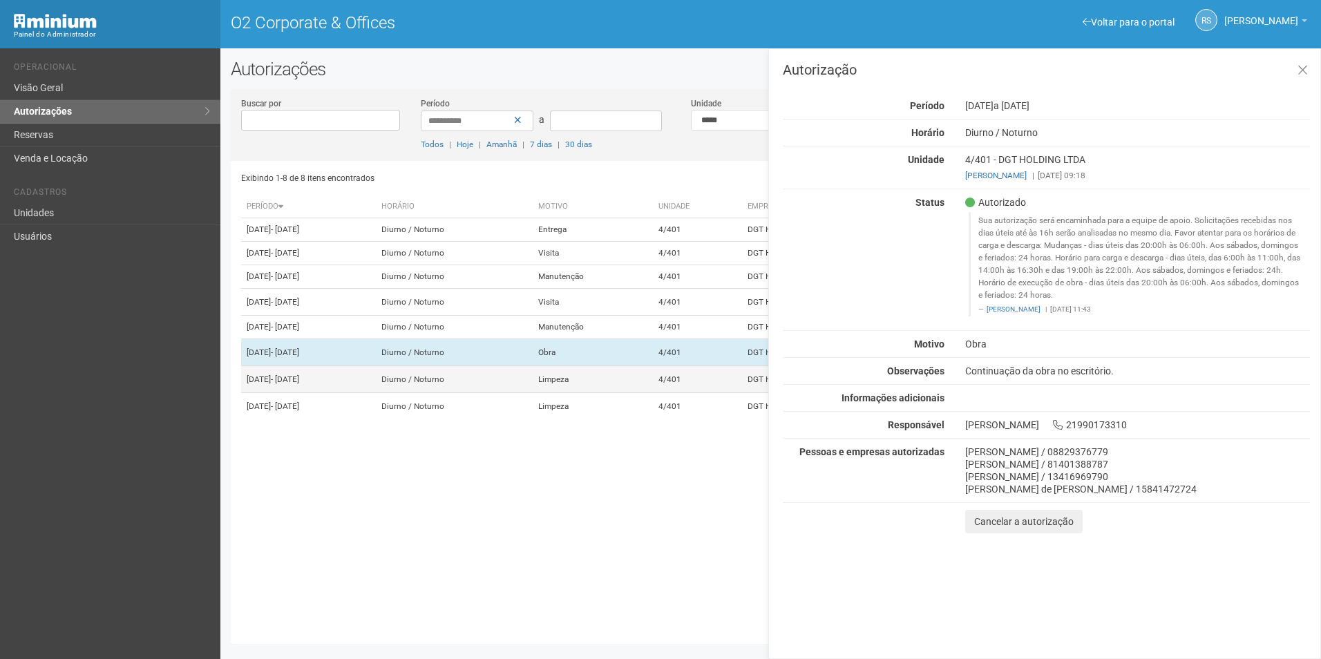
click at [695, 393] on td "4/401" at bounding box center [697, 379] width 89 height 27
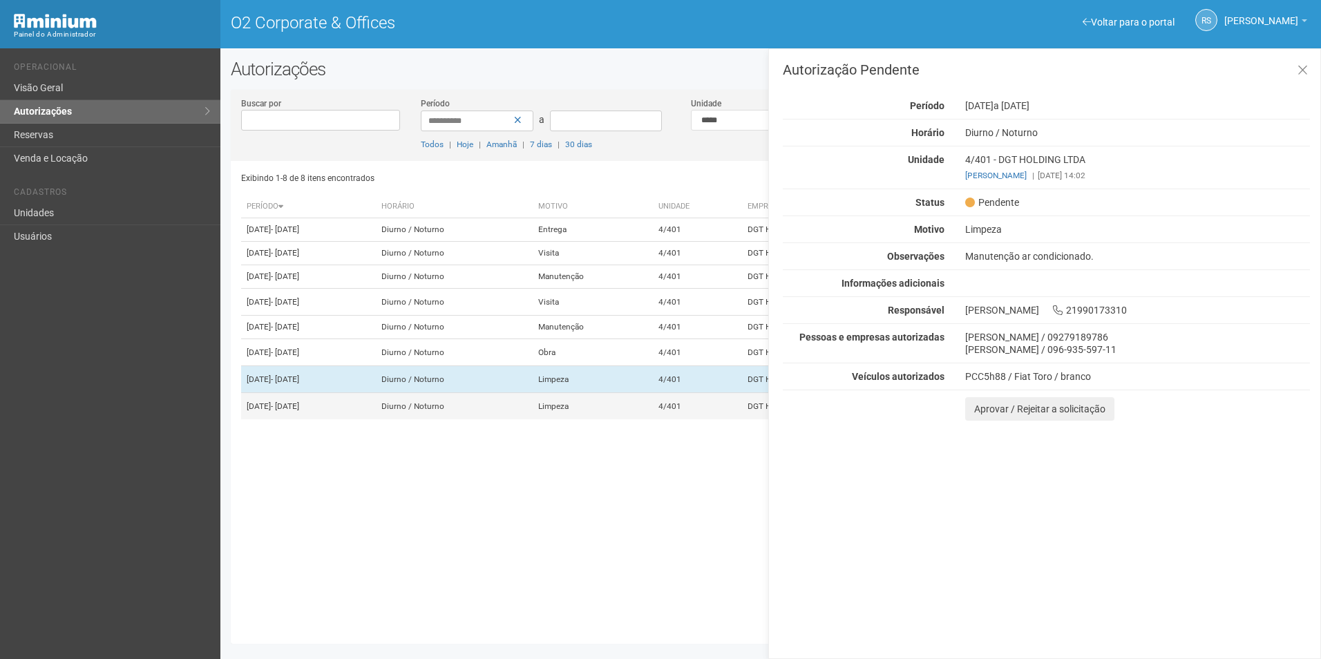
click at [653, 420] on td "Limpeza" at bounding box center [593, 406] width 120 height 27
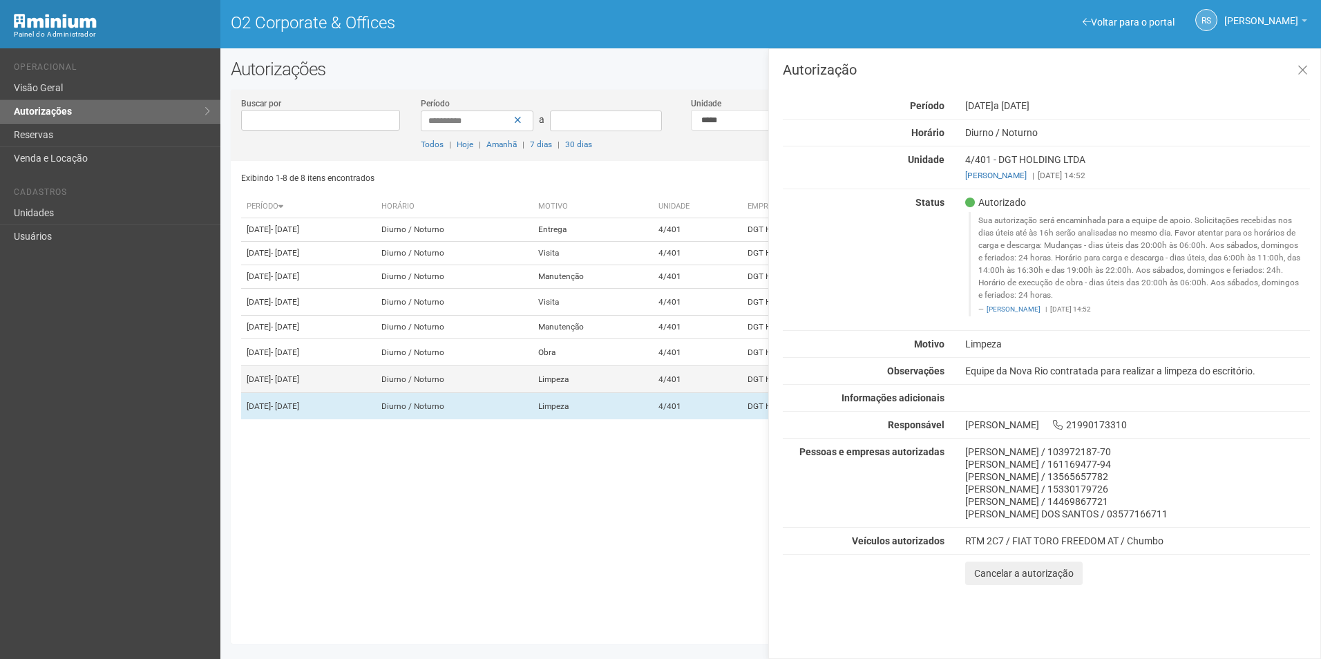
click at [643, 393] on td "Limpeza" at bounding box center [593, 379] width 120 height 27
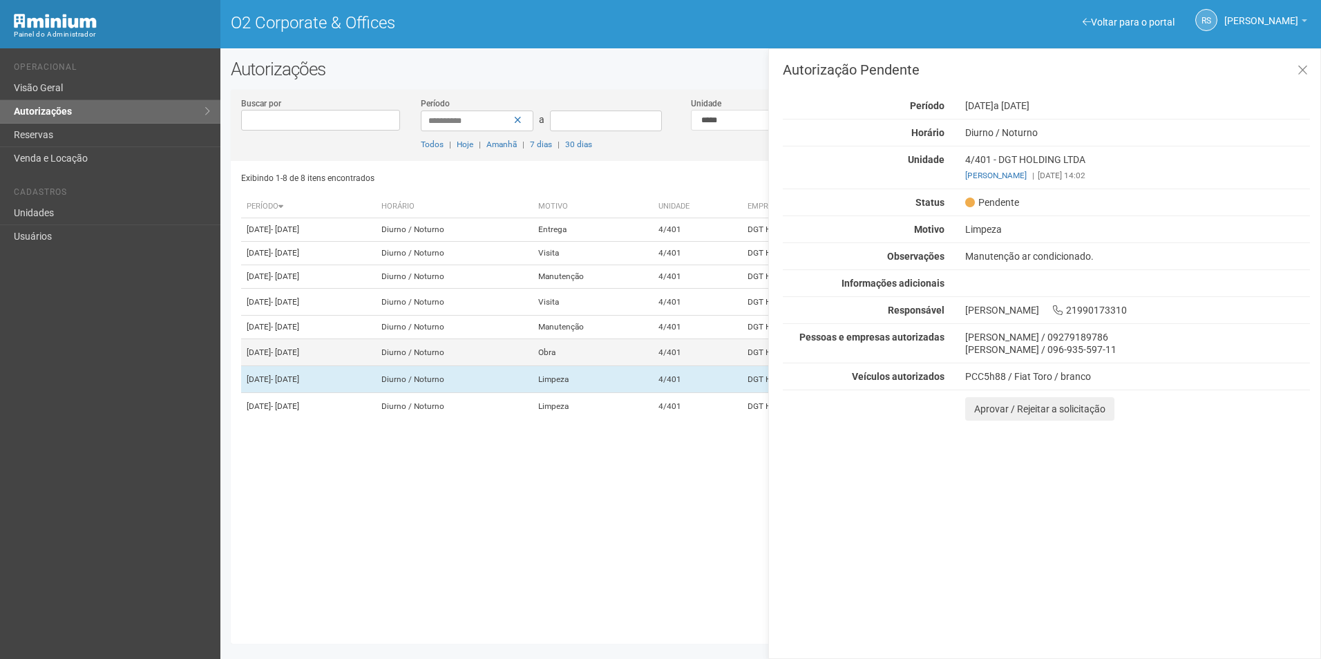
click at [653, 366] on td "Obra" at bounding box center [593, 352] width 120 height 27
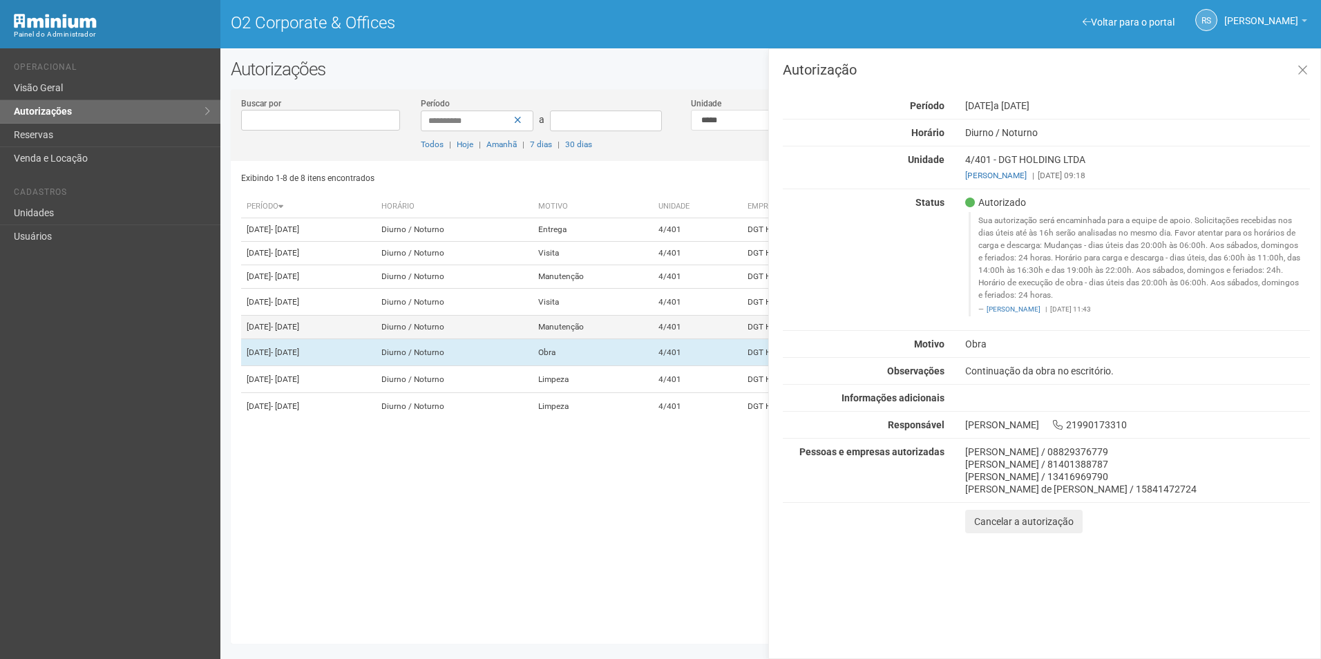
click at [653, 339] on td "Manutenção" at bounding box center [593, 327] width 120 height 23
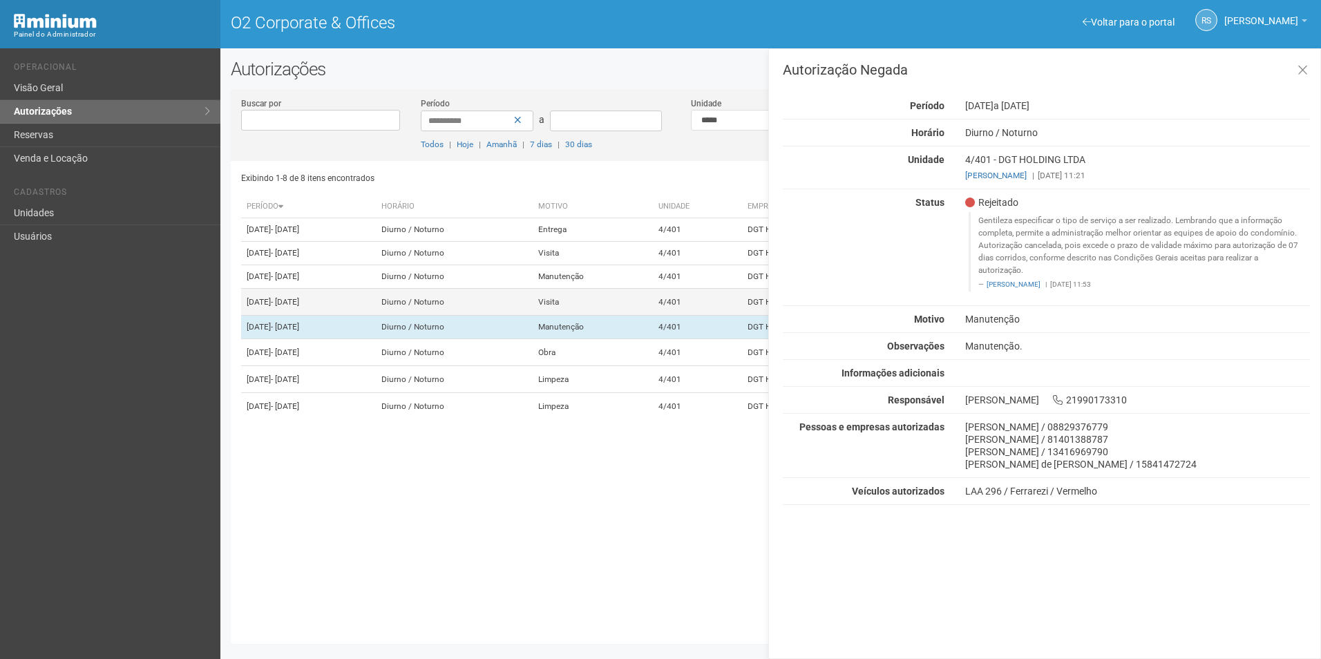
click at [653, 316] on td "Visita" at bounding box center [593, 302] width 120 height 27
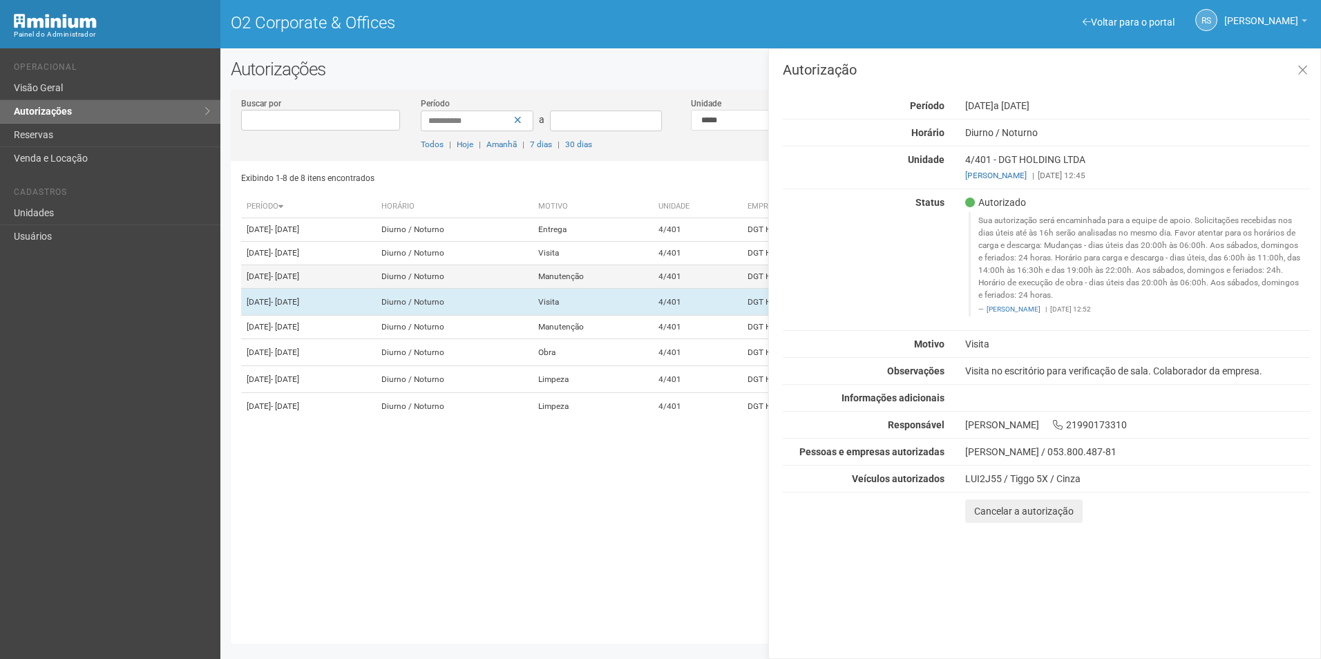
click at [653, 289] on td "Manutenção" at bounding box center [593, 276] width 120 height 23
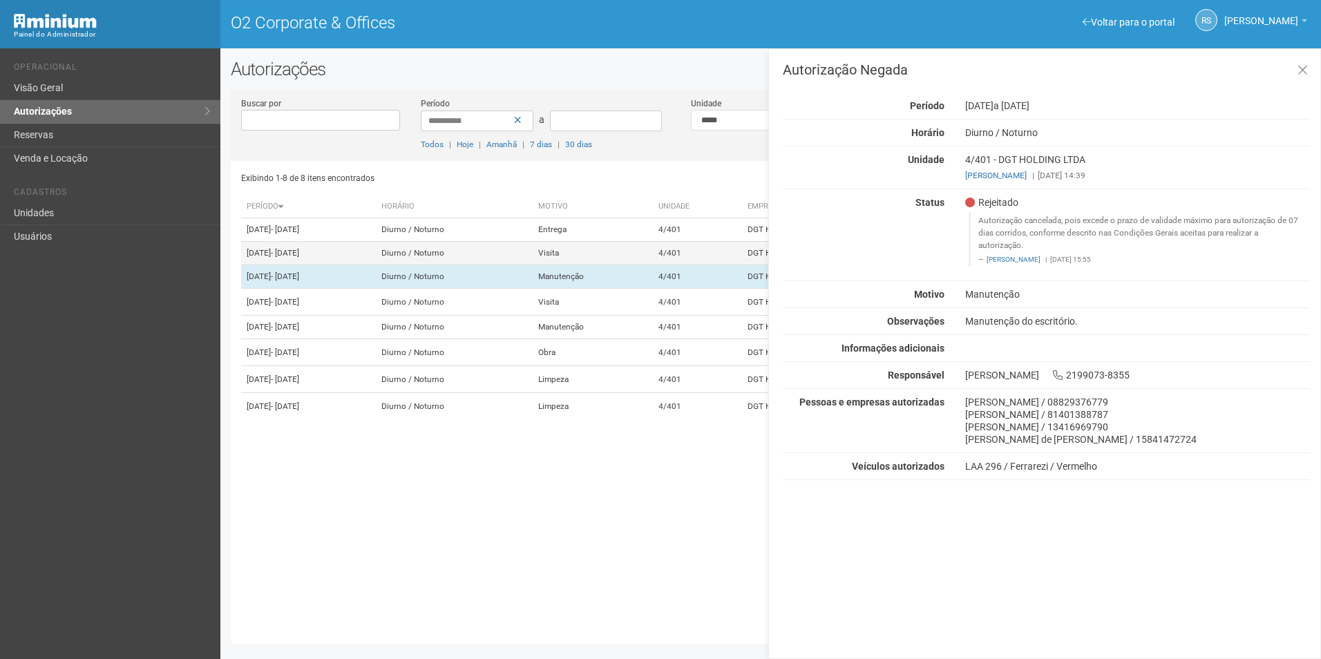
click at [653, 265] on td "Visita" at bounding box center [593, 253] width 120 height 23
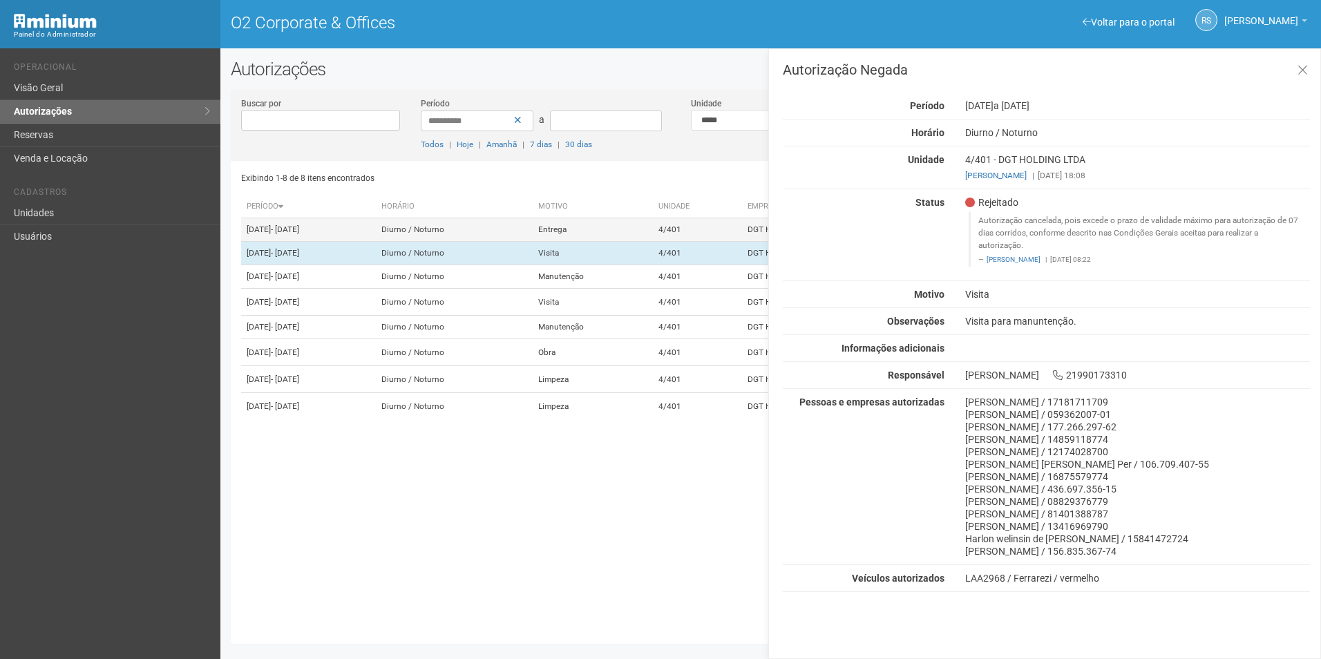
click at [653, 242] on td "Entrega" at bounding box center [593, 229] width 120 height 23
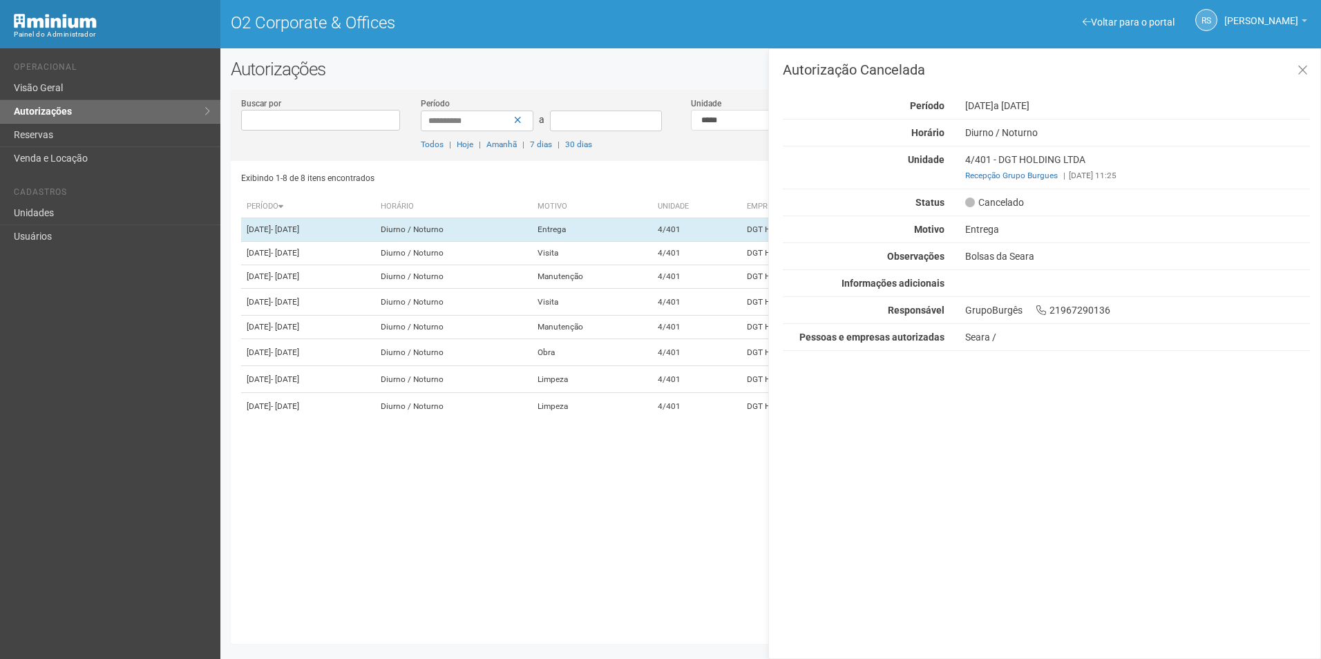
drag, startPoint x: 970, startPoint y: 104, endPoint x: 1085, endPoint y: 102, distance: 114.7
click at [1085, 102] on div "11/12/2023 a 11/12/2032" at bounding box center [1138, 106] width 366 height 12
click at [627, 191] on div "Exibindo 1-8 de 8 itens encontrados Página * de 1 Período Horário Motivo Unidad…" at bounding box center [776, 397] width 1070 height 473
click at [653, 420] on td "Limpeza" at bounding box center [593, 406] width 120 height 27
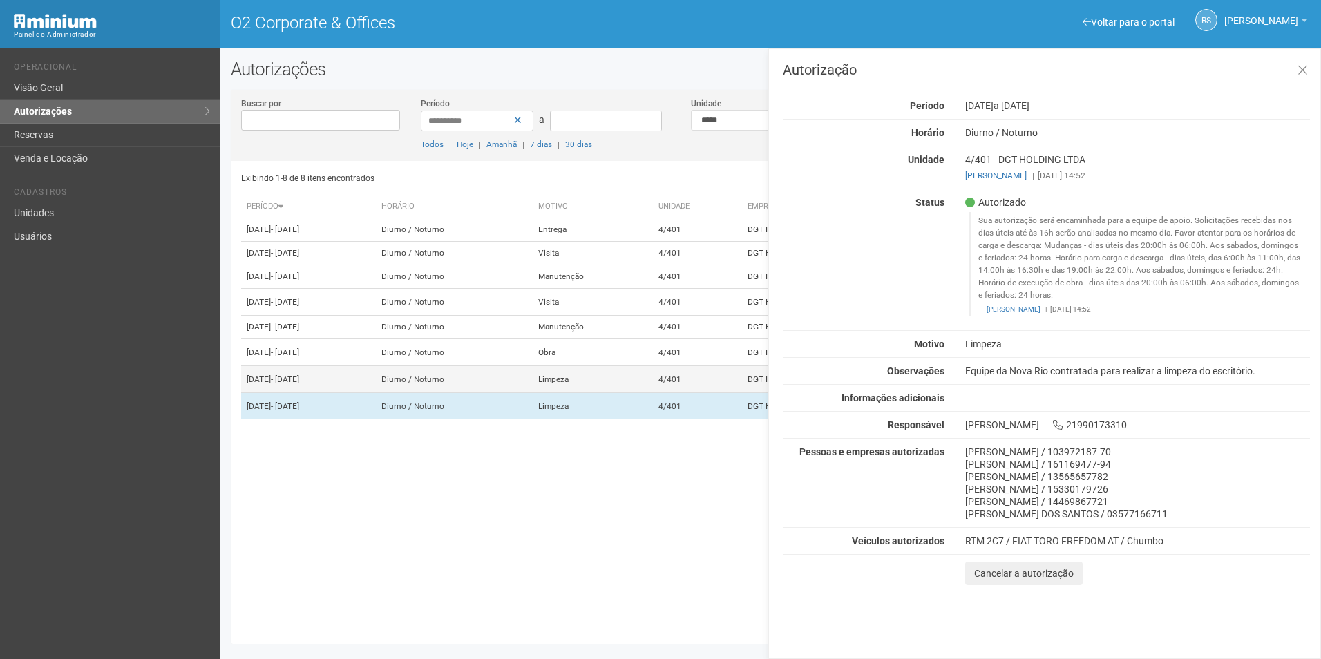
click at [653, 393] on td "Limpeza" at bounding box center [593, 379] width 120 height 27
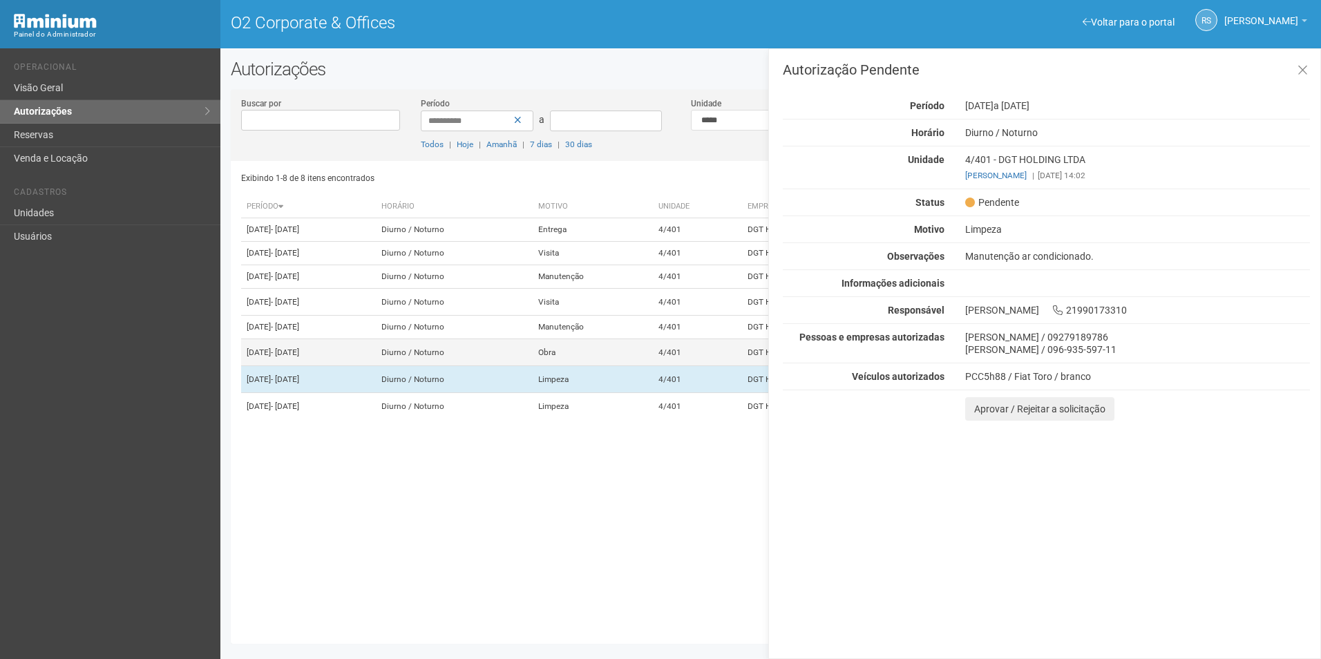
click at [699, 366] on td "4/401" at bounding box center [697, 352] width 89 height 27
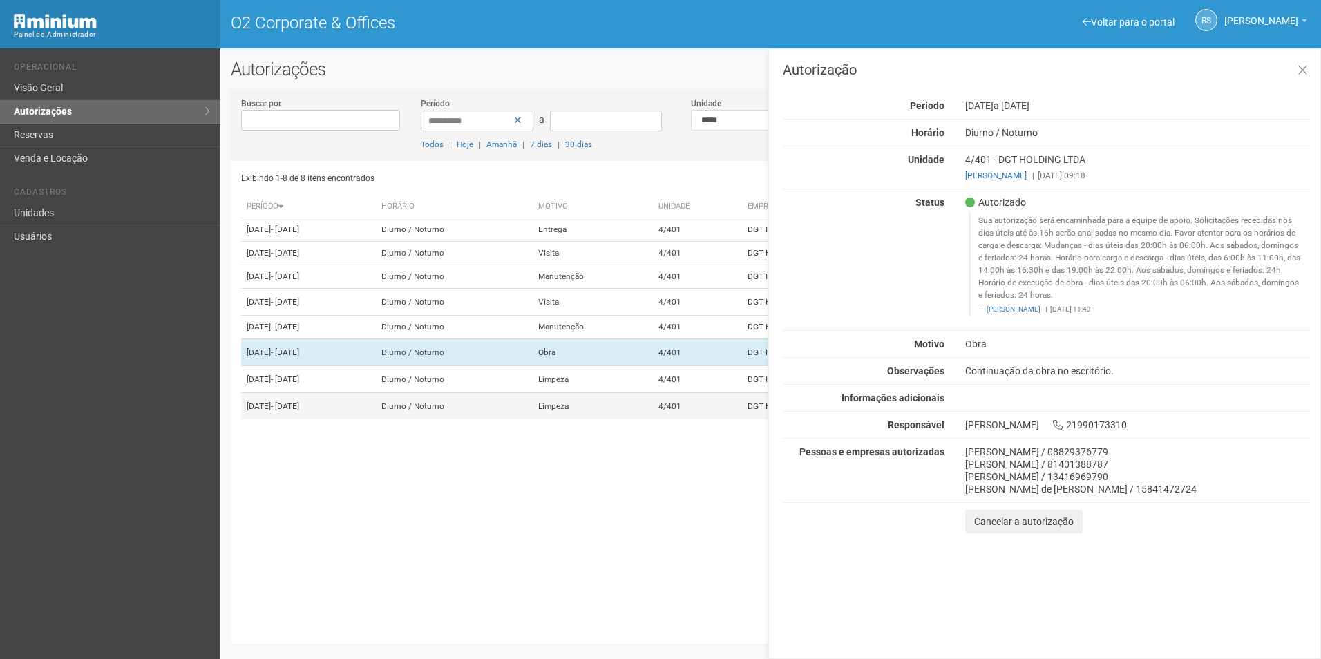
click at [706, 420] on td "4/401" at bounding box center [697, 406] width 89 height 27
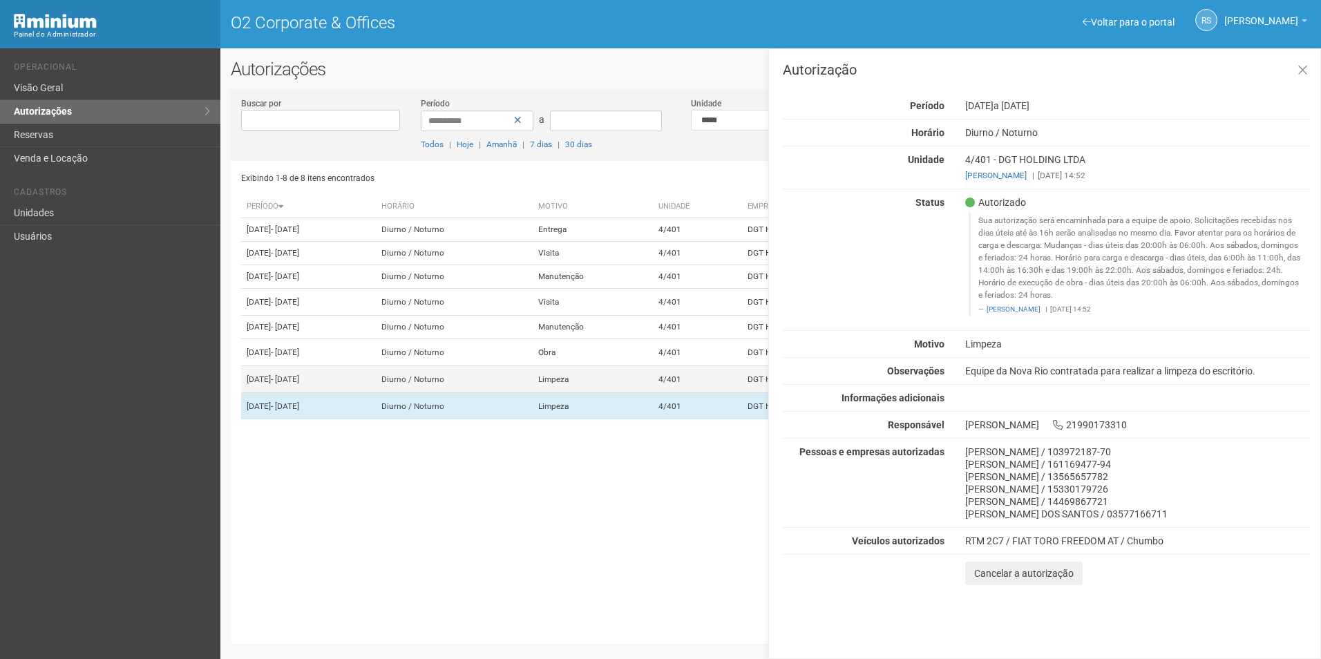
click at [701, 393] on td "4/401" at bounding box center [697, 379] width 89 height 27
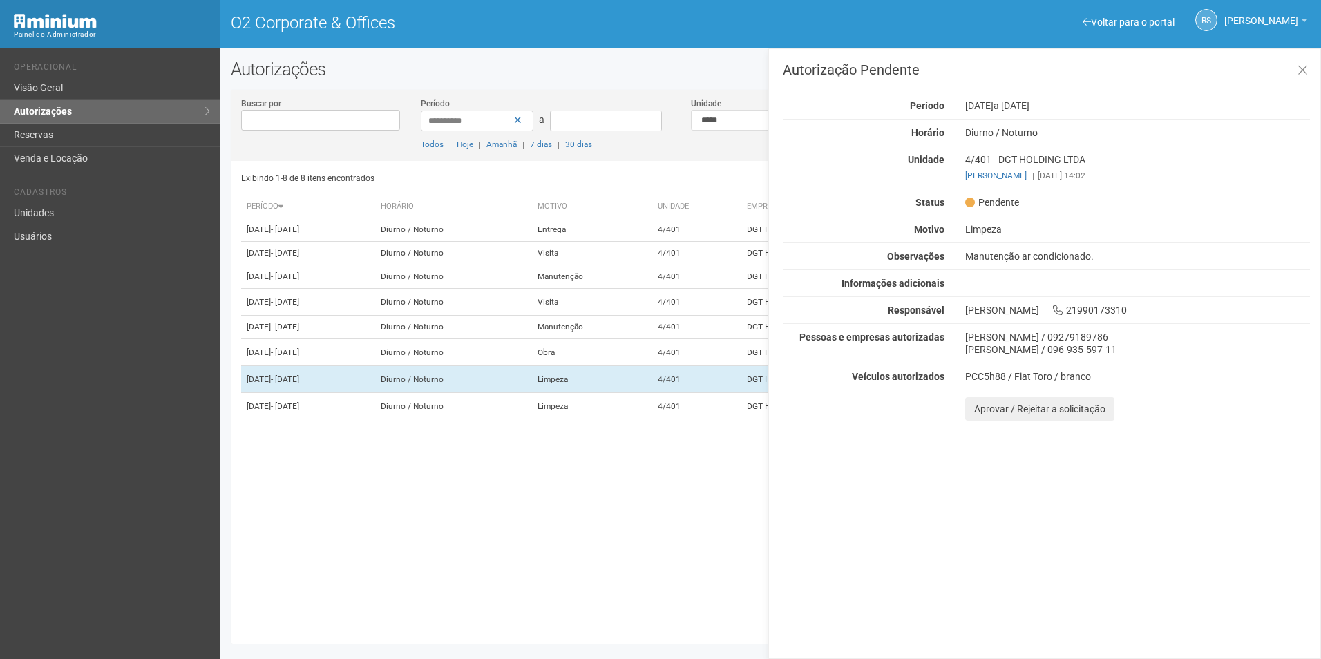
click at [910, 450] on div "Autorização Pendente Período 19/08/2025 a 23/08/2025 Horário Diurno / Noturno U…" at bounding box center [1044, 353] width 553 height 611
drag, startPoint x: 1194, startPoint y: 495, endPoint x: 1093, endPoint y: 458, distance: 108.2
click at [1194, 495] on div "Autorização Pendente Período 19/08/2025 a 23/08/2025 Horário Diurno / Noturno U…" at bounding box center [1044, 353] width 553 height 611
click at [1001, 407] on button "Aprovar / Rejeitar a solicitação" at bounding box center [1039, 408] width 149 height 23
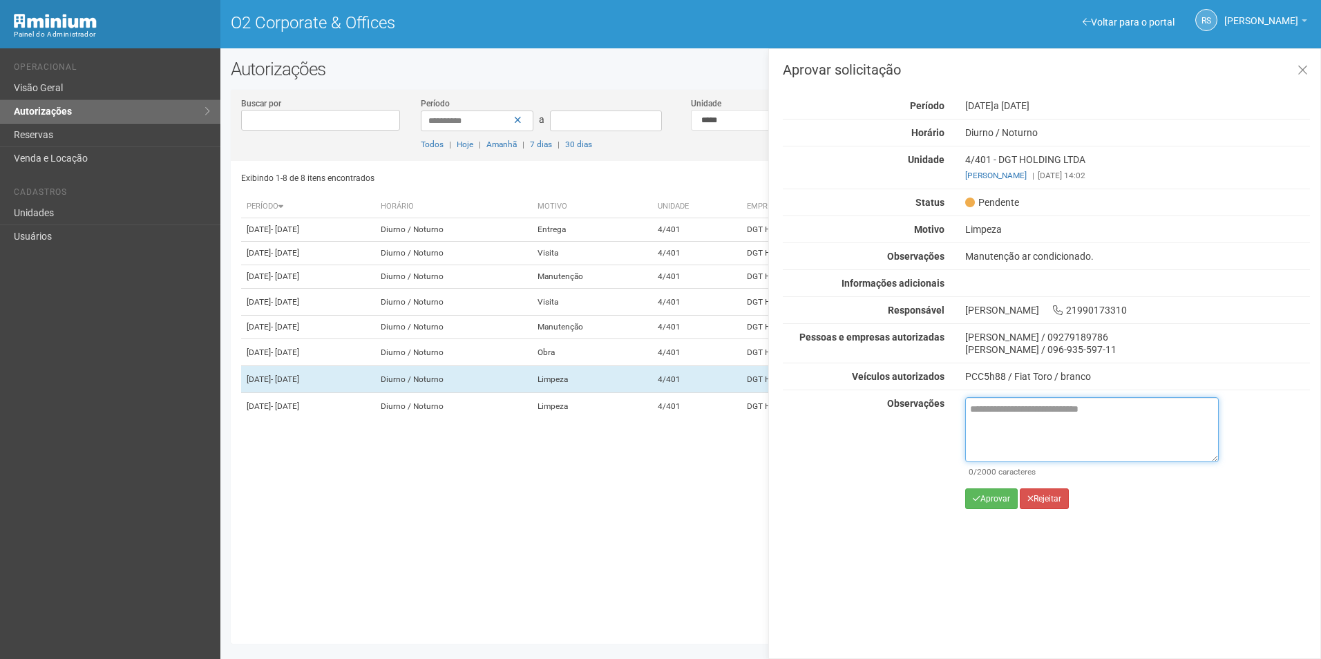
drag, startPoint x: 1030, startPoint y: 422, endPoint x: 1043, endPoint y: 420, distance: 14.0
click at [1031, 422] on textarea at bounding box center [1092, 429] width 254 height 65
paste textarea "**********"
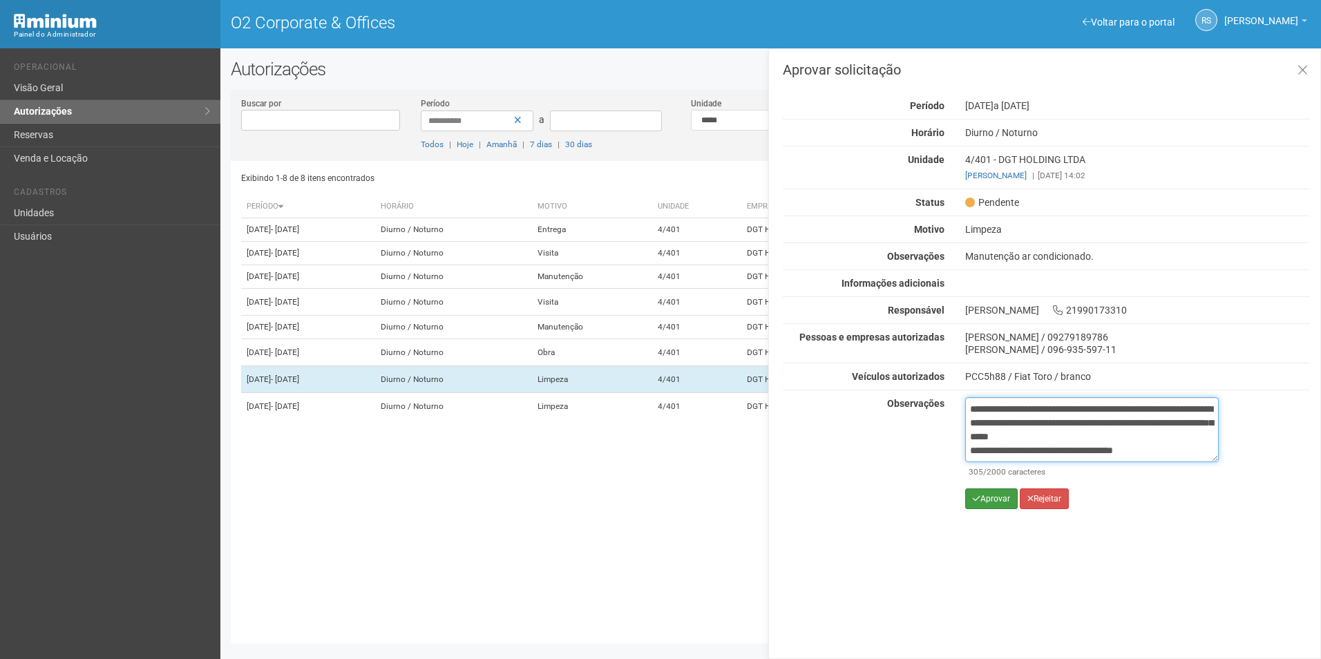
type textarea "**********"
click at [992, 495] on button "Aprovar" at bounding box center [991, 499] width 53 height 21
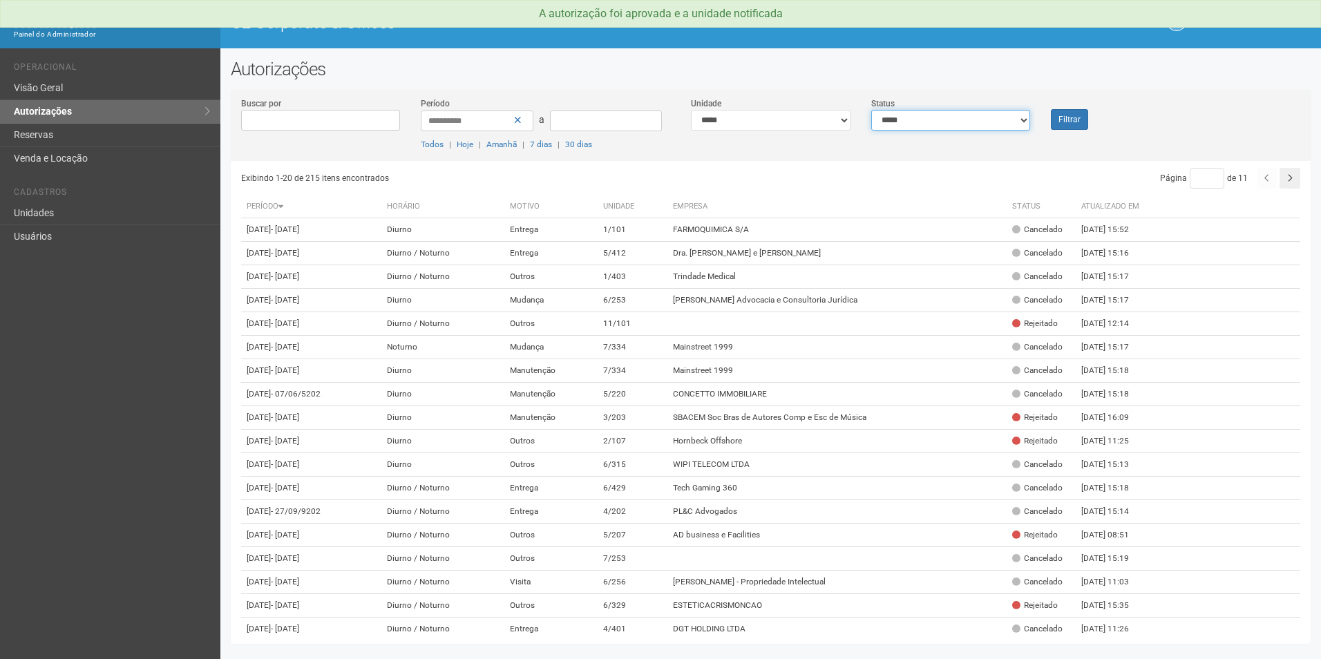
click at [955, 115] on select "**********" at bounding box center [951, 120] width 160 height 21
select select "*"
click at [871, 110] on select "**********" at bounding box center [951, 120] width 160 height 21
click at [1061, 115] on button "Filtrar" at bounding box center [1069, 119] width 37 height 21
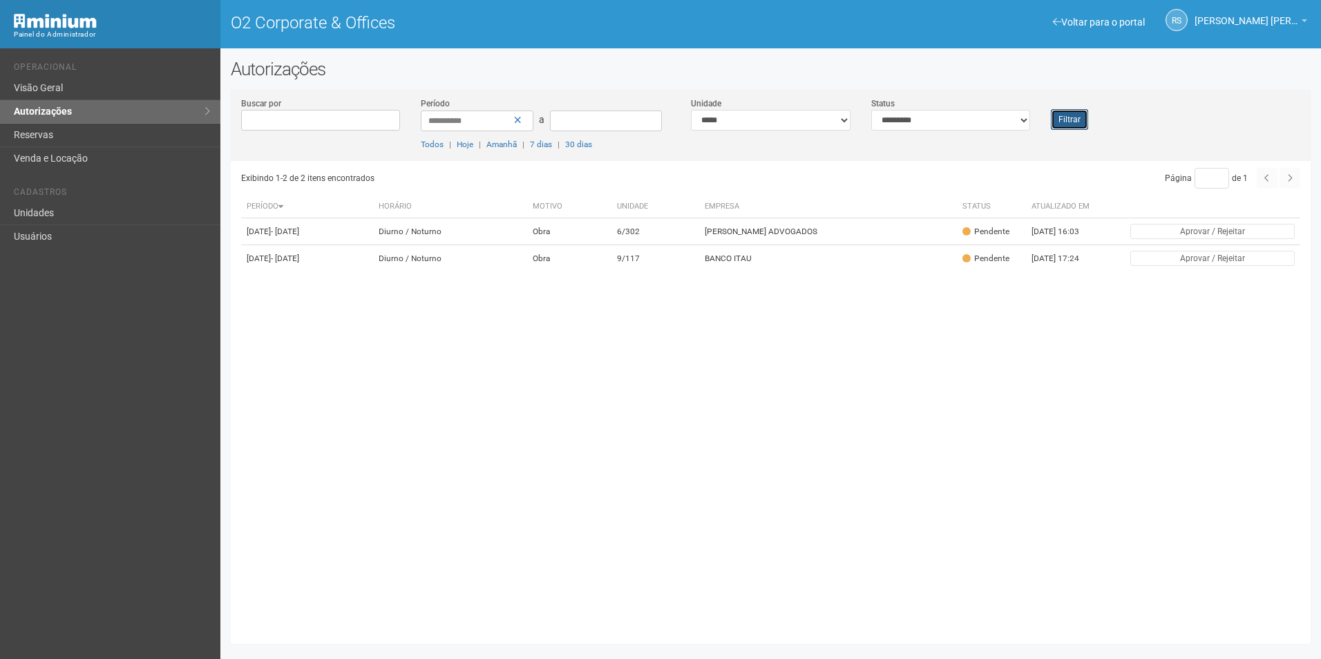
click at [1055, 117] on button "Filtrar" at bounding box center [1069, 119] width 37 height 21
click at [1068, 108] on div "Filtrar" at bounding box center [1086, 113] width 90 height 33
click at [1070, 120] on button "Filtrar" at bounding box center [1069, 119] width 37 height 21
